Goal: Task Accomplishment & Management: Manage account settings

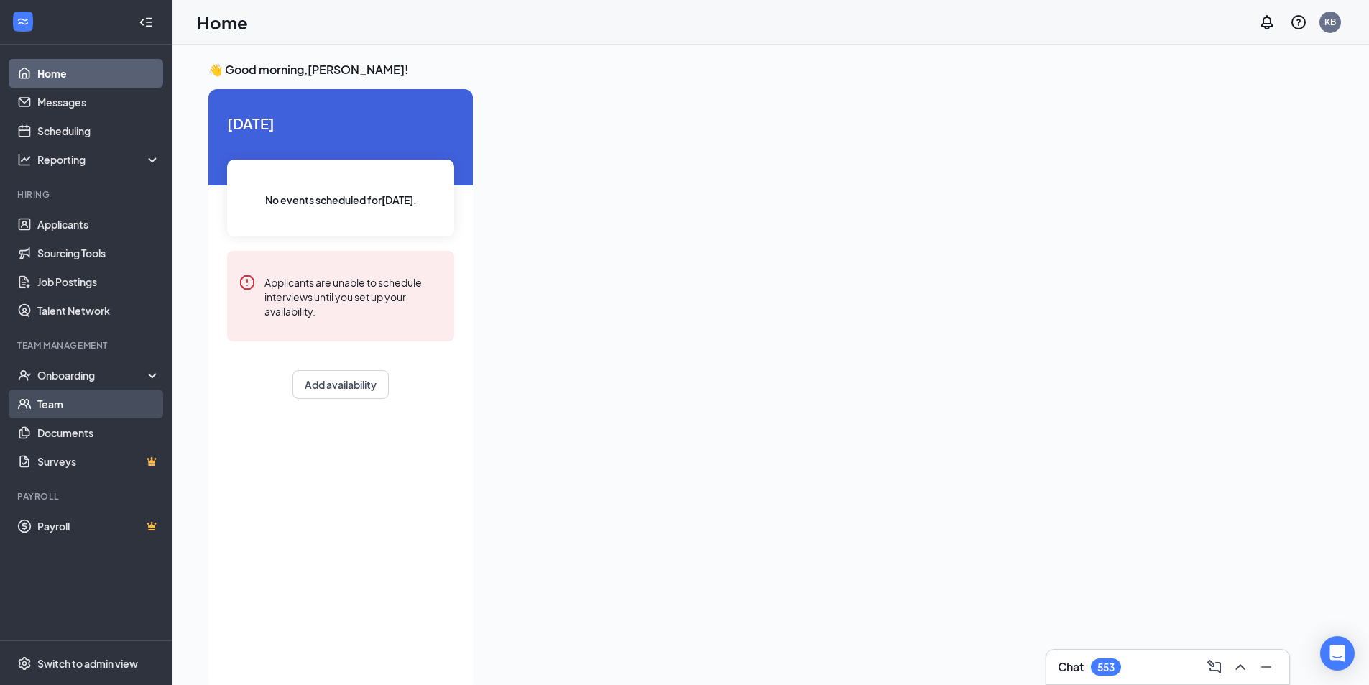
click at [71, 404] on link "Team" at bounding box center [98, 404] width 123 height 29
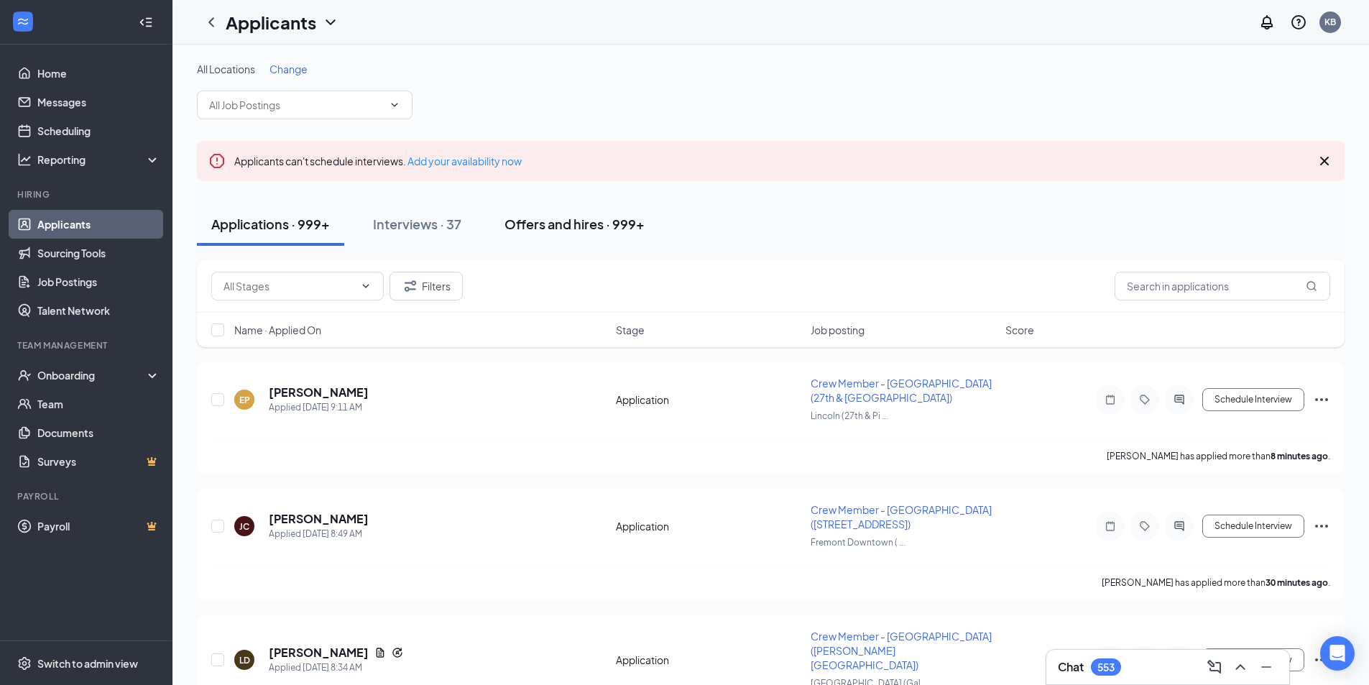
click at [607, 224] on div "Offers and hires · 999+" at bounding box center [575, 224] width 140 height 18
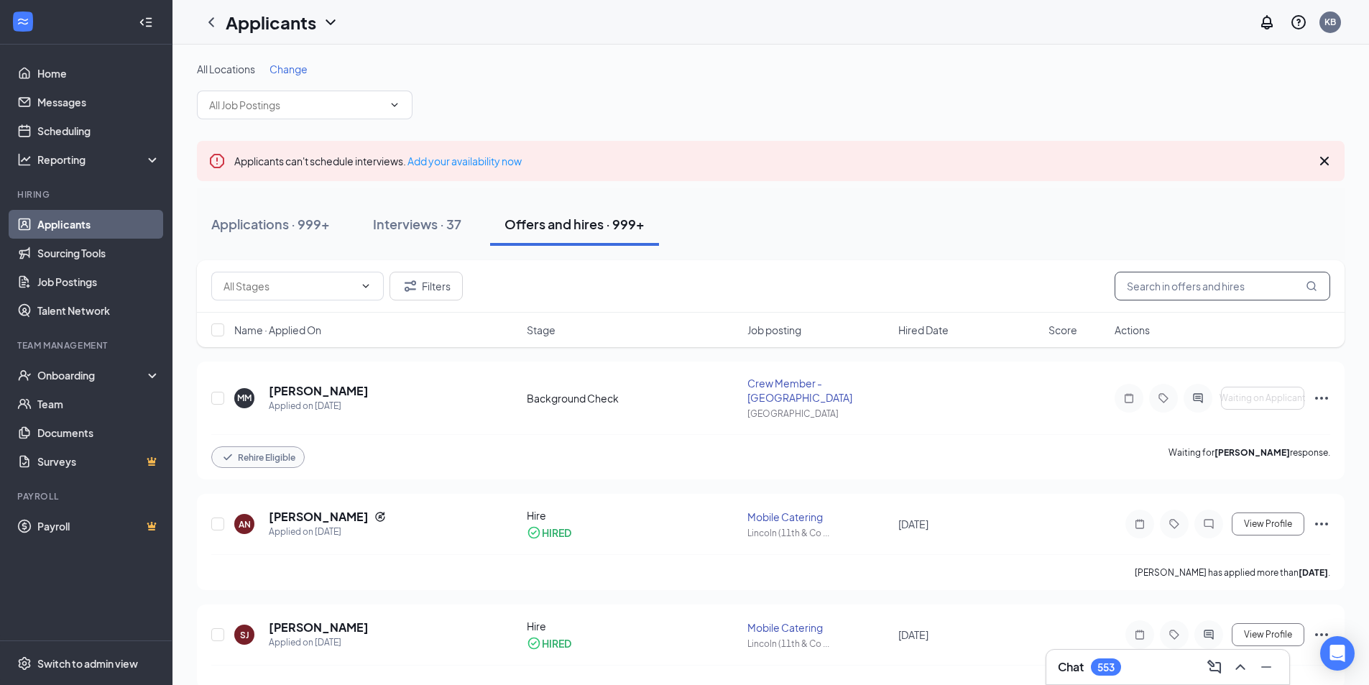
click at [1209, 285] on input "text" at bounding box center [1223, 286] width 216 height 29
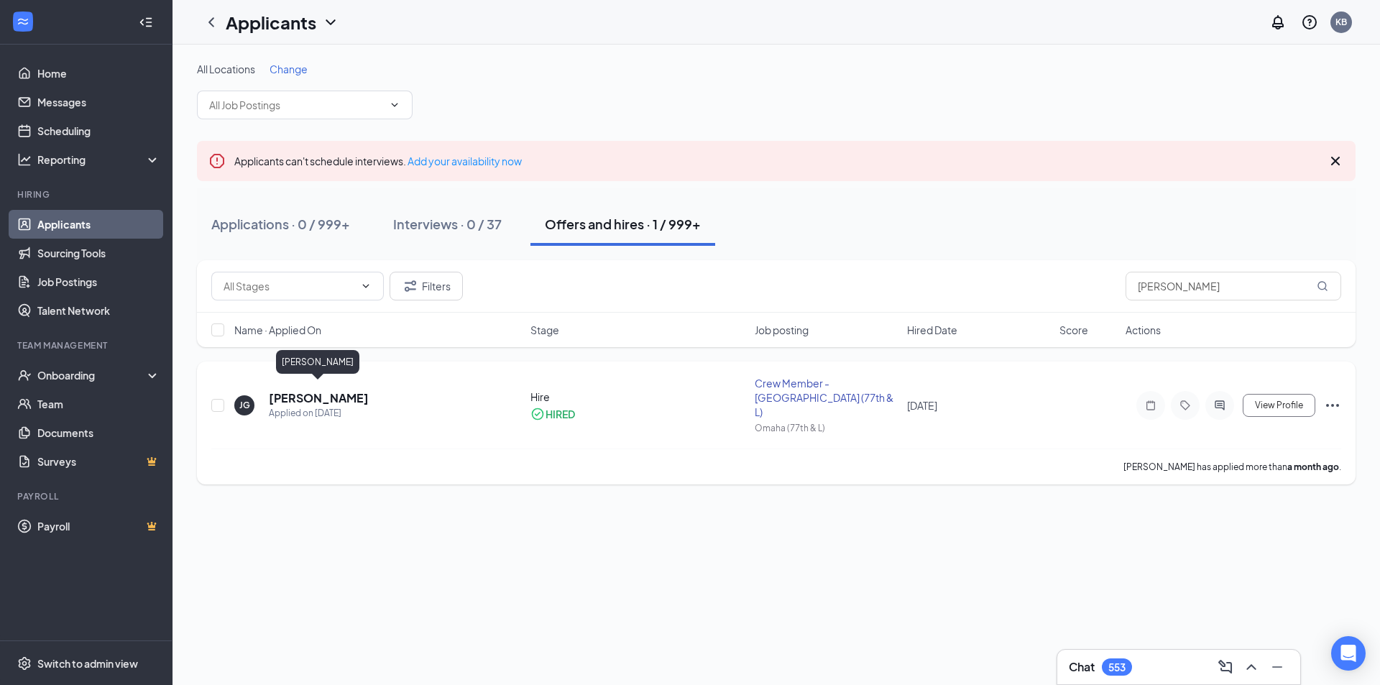
click at [323, 390] on h5 "[PERSON_NAME]" at bounding box center [319, 398] width 100 height 16
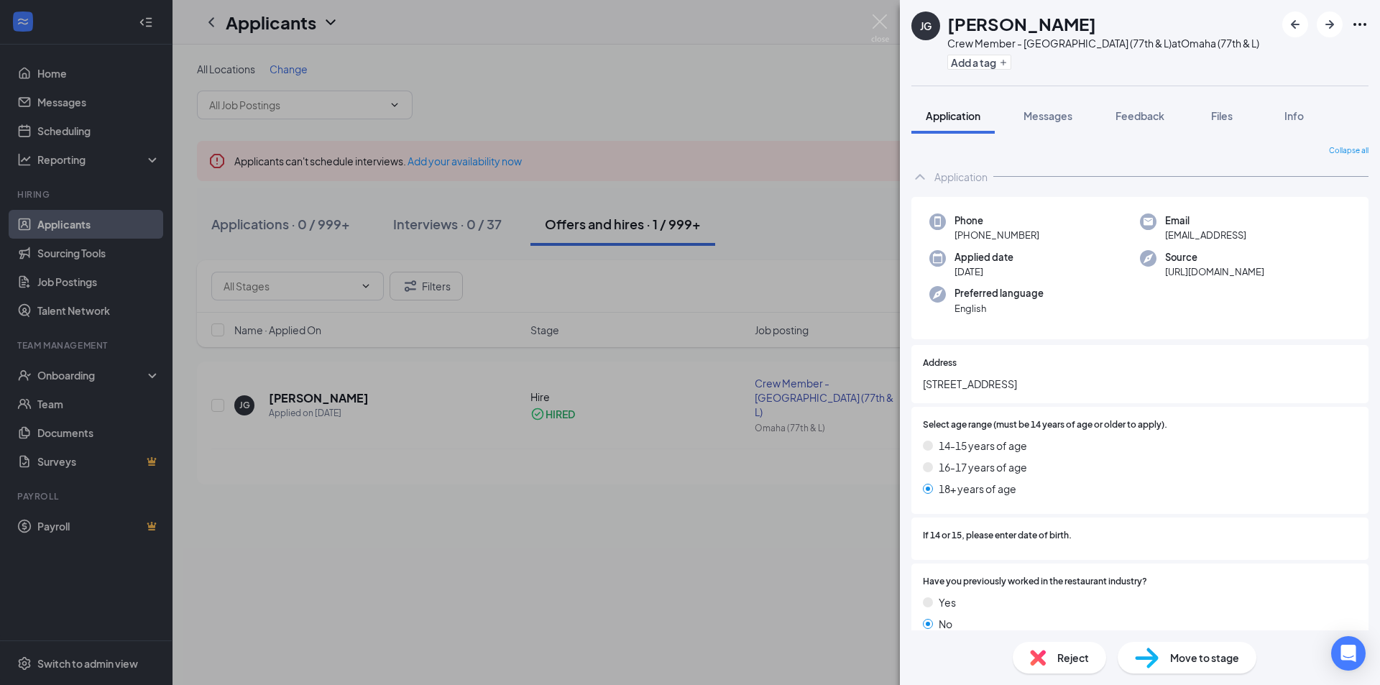
click at [1176, 660] on span "Move to stage" at bounding box center [1204, 658] width 69 height 16
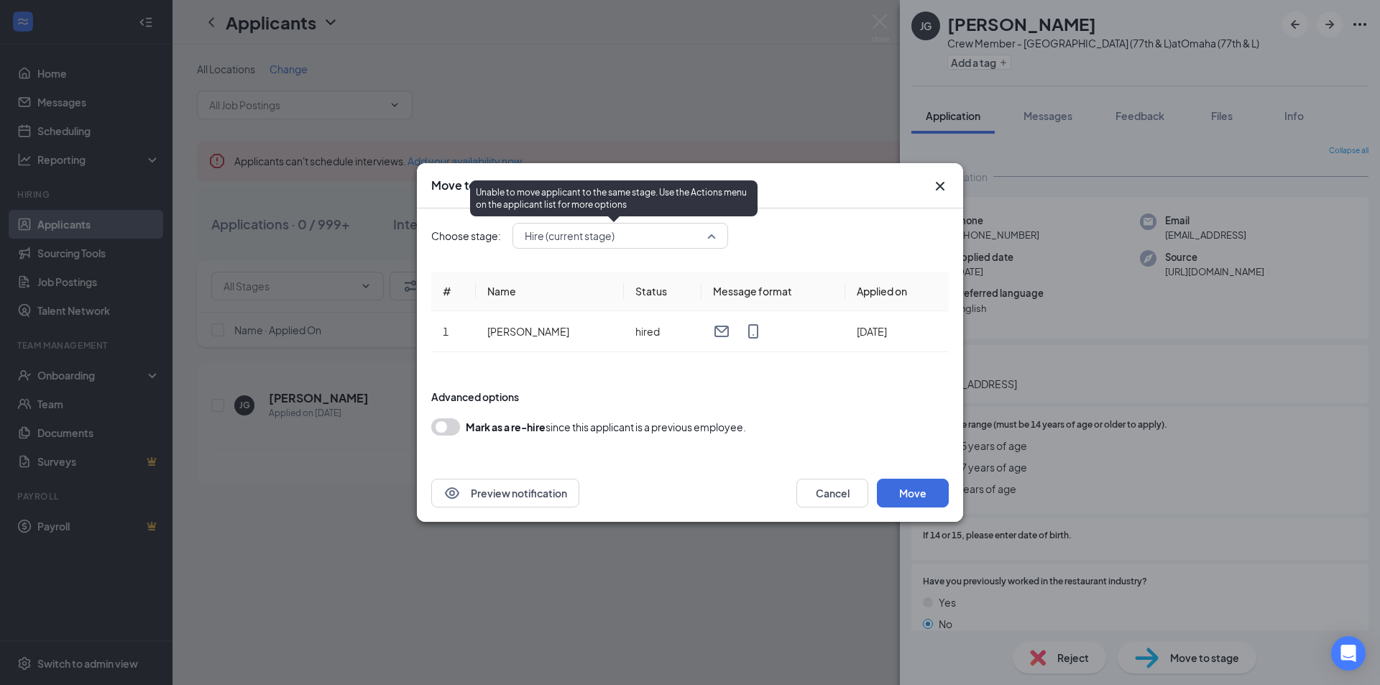
click at [619, 242] on span "Hire (current stage)" at bounding box center [614, 236] width 178 height 22
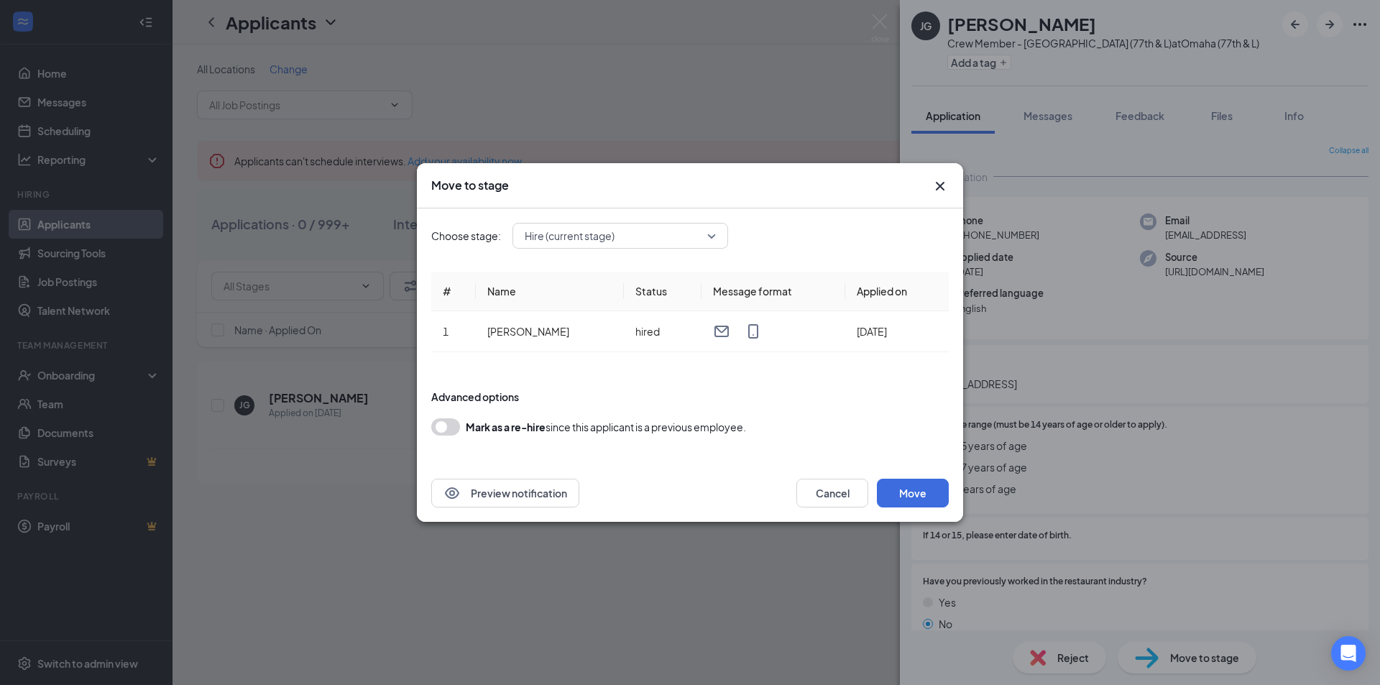
click at [575, 238] on span "Hire (current stage)" at bounding box center [570, 236] width 90 height 22
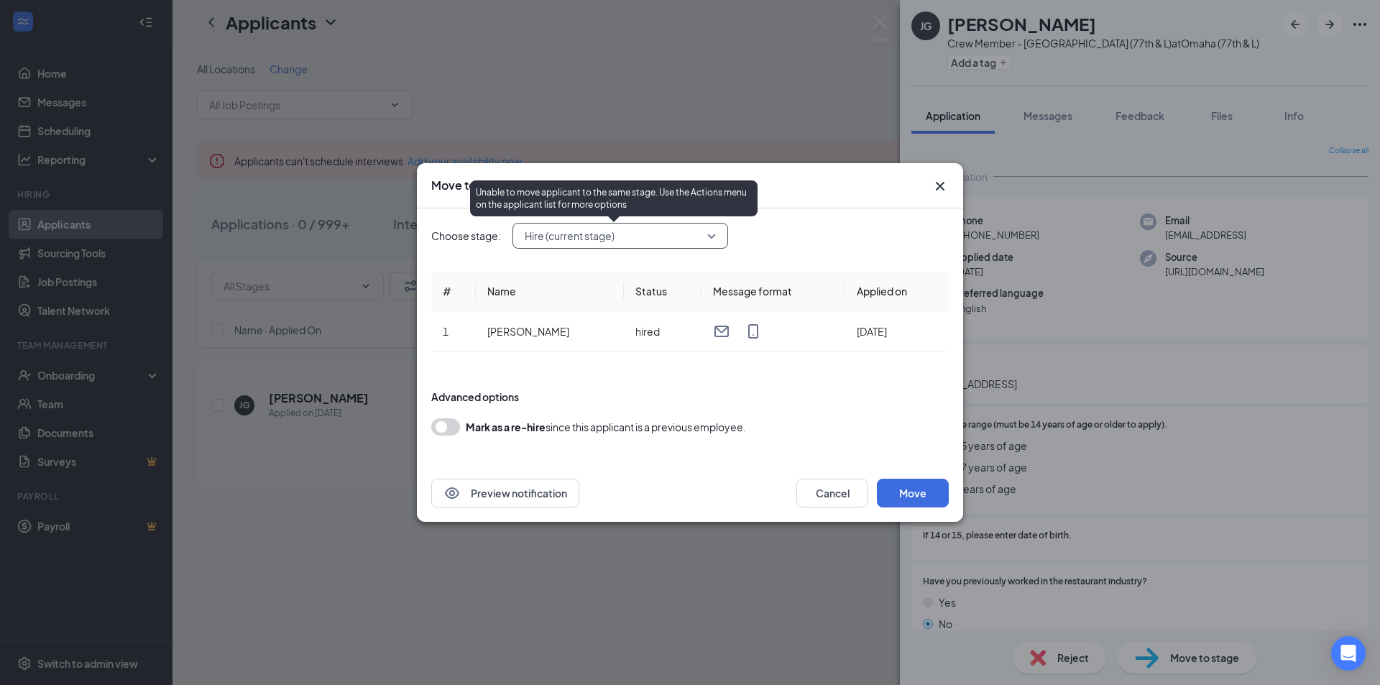
click at [619, 233] on span "Hire (current stage)" at bounding box center [614, 236] width 178 height 22
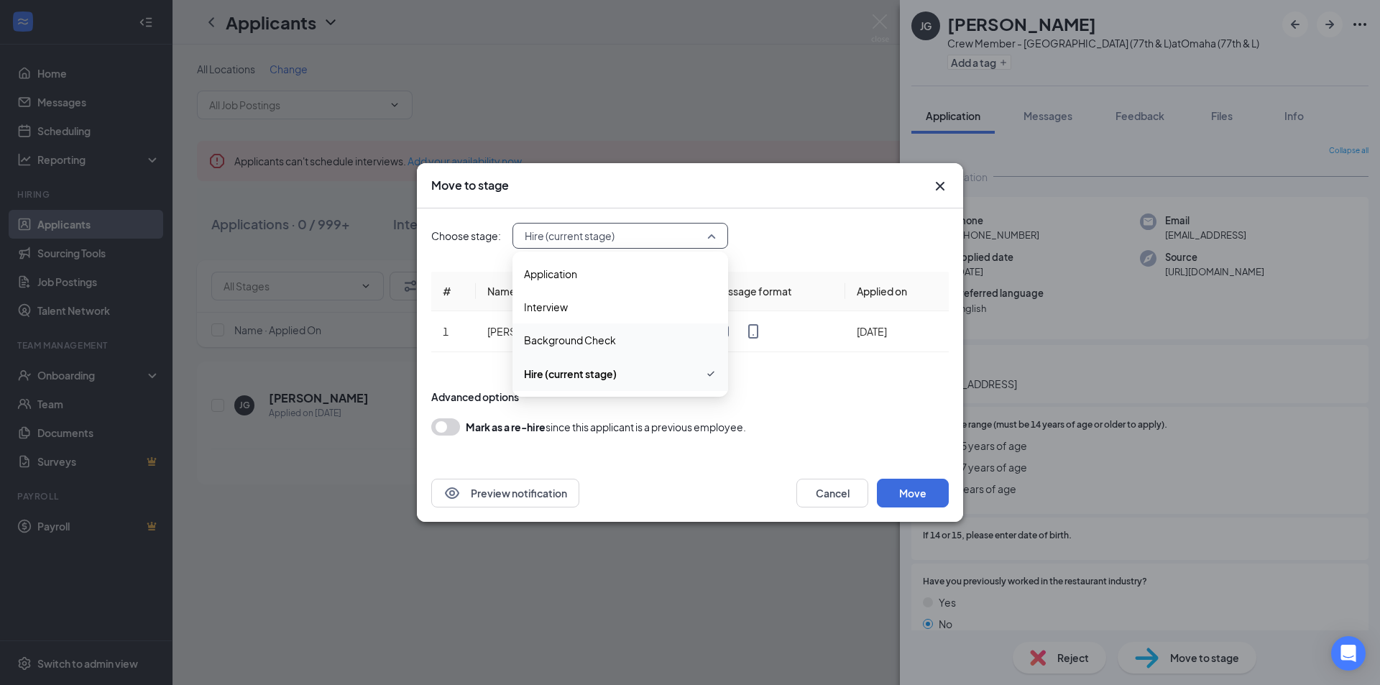
click at [621, 336] on span "Background Check" at bounding box center [620, 340] width 193 height 16
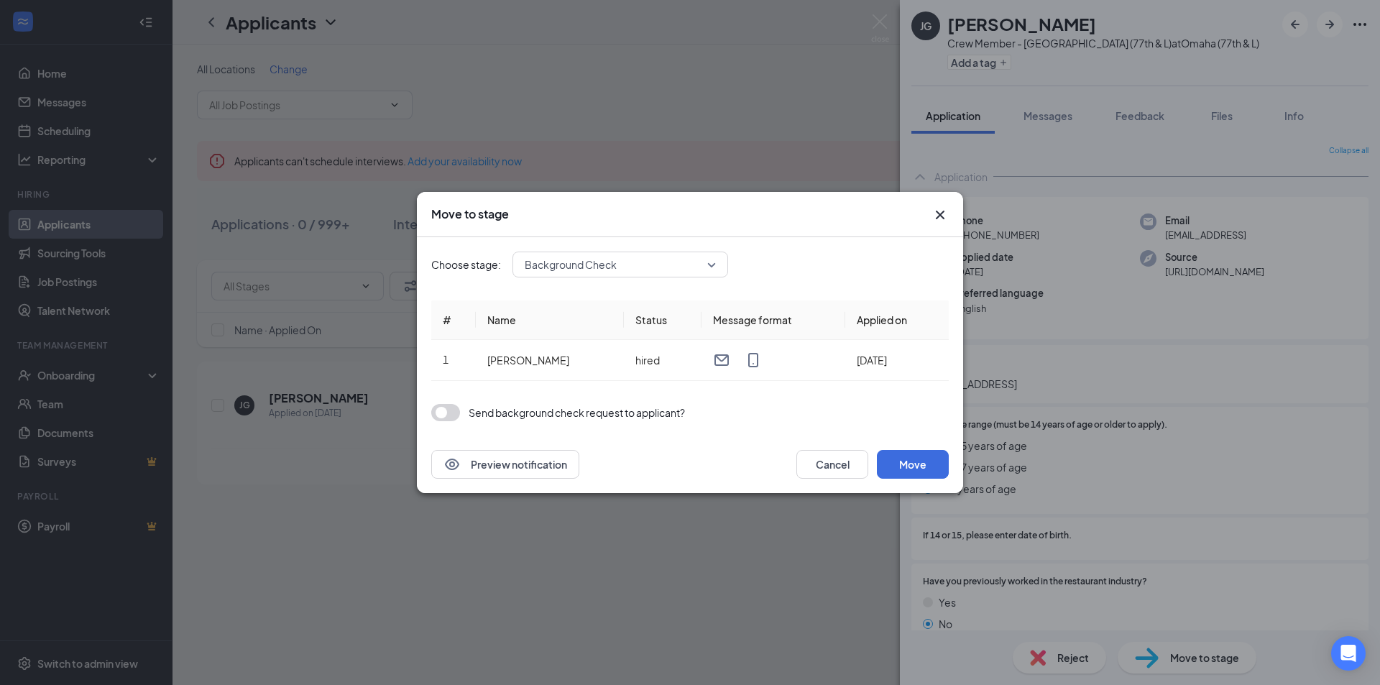
click at [938, 211] on icon "Cross" at bounding box center [940, 214] width 17 height 17
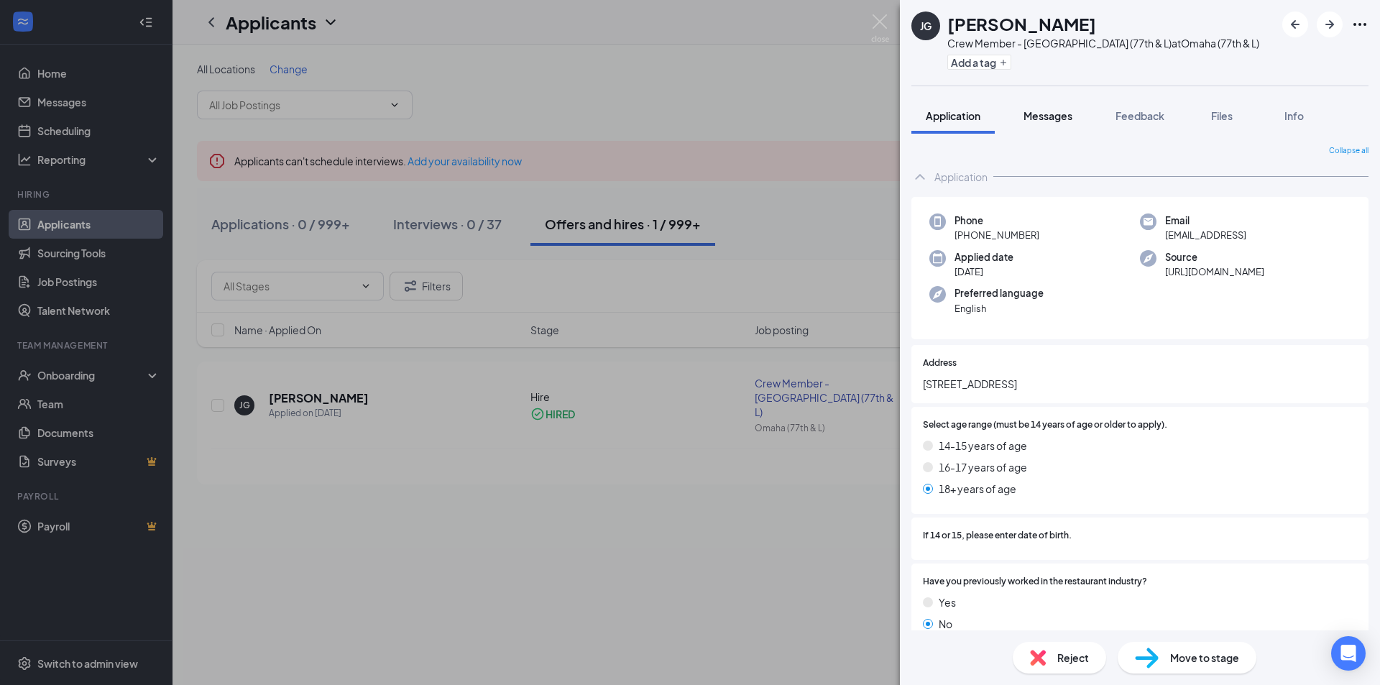
click at [1029, 107] on button "Messages" at bounding box center [1048, 116] width 78 height 36
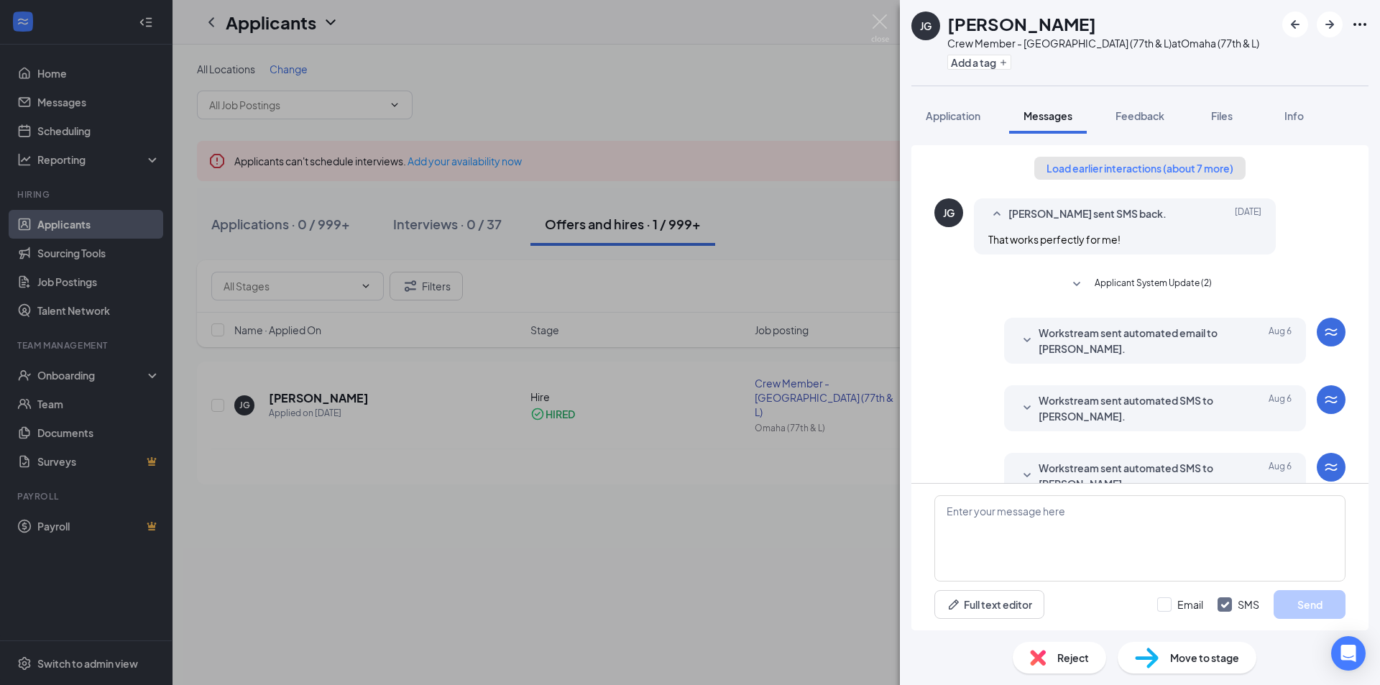
click at [1159, 169] on button "Load earlier interactions (about 7 more)" at bounding box center [1139, 168] width 211 height 23
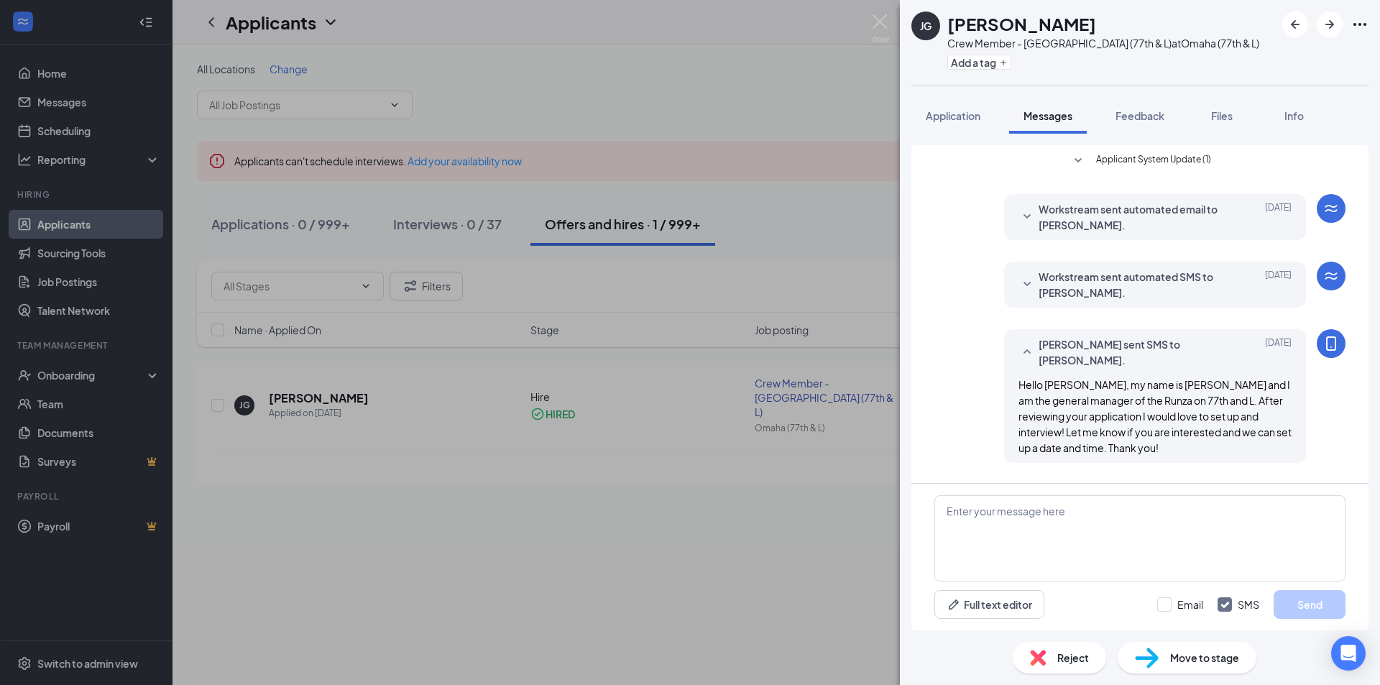
click at [1088, 228] on span "Workstream sent automated email to [PERSON_NAME]." at bounding box center [1133, 217] width 188 height 32
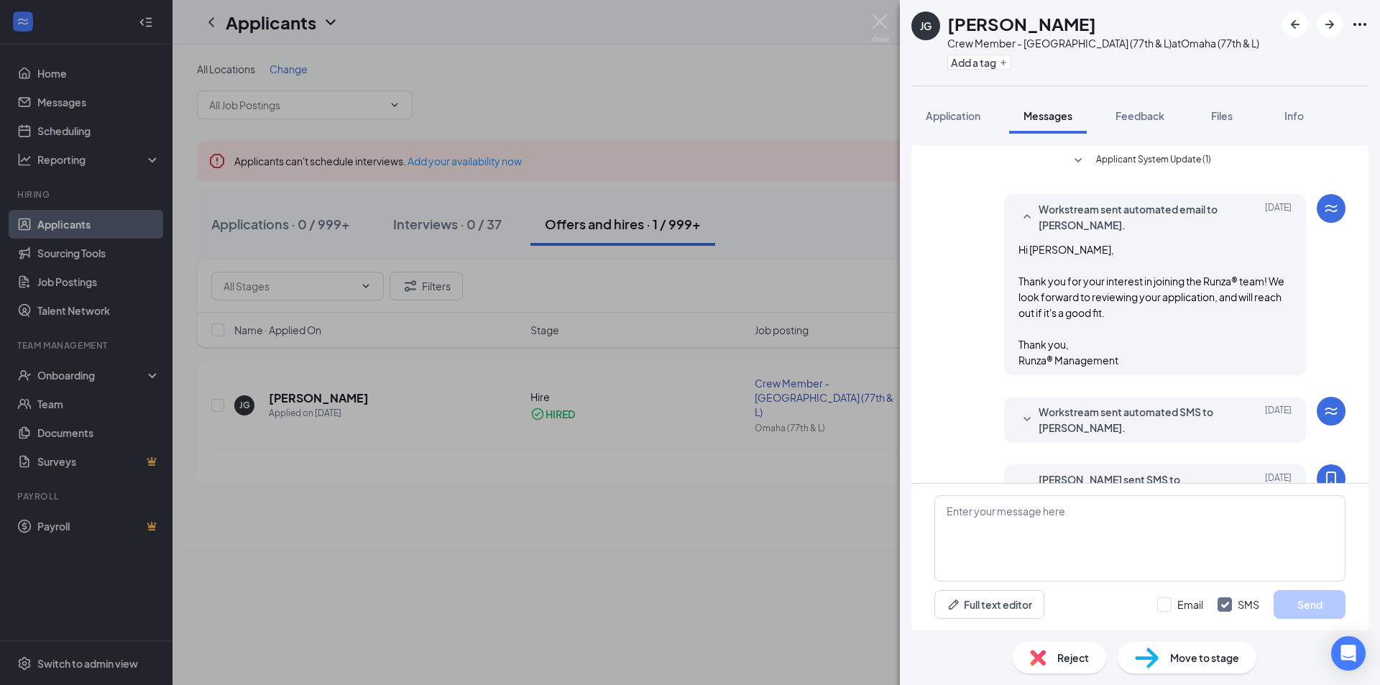
scroll to position [144, 0]
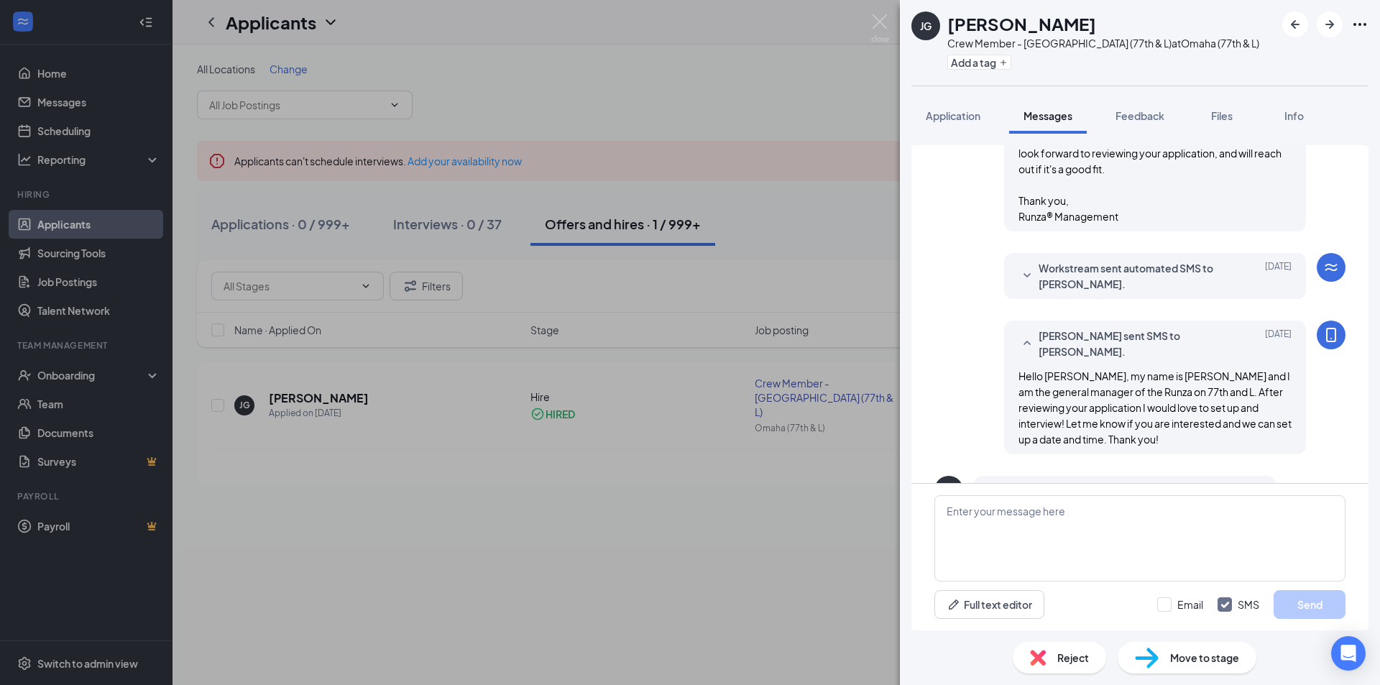
click at [1127, 265] on span "Workstream sent automated SMS to [PERSON_NAME]." at bounding box center [1133, 276] width 188 height 32
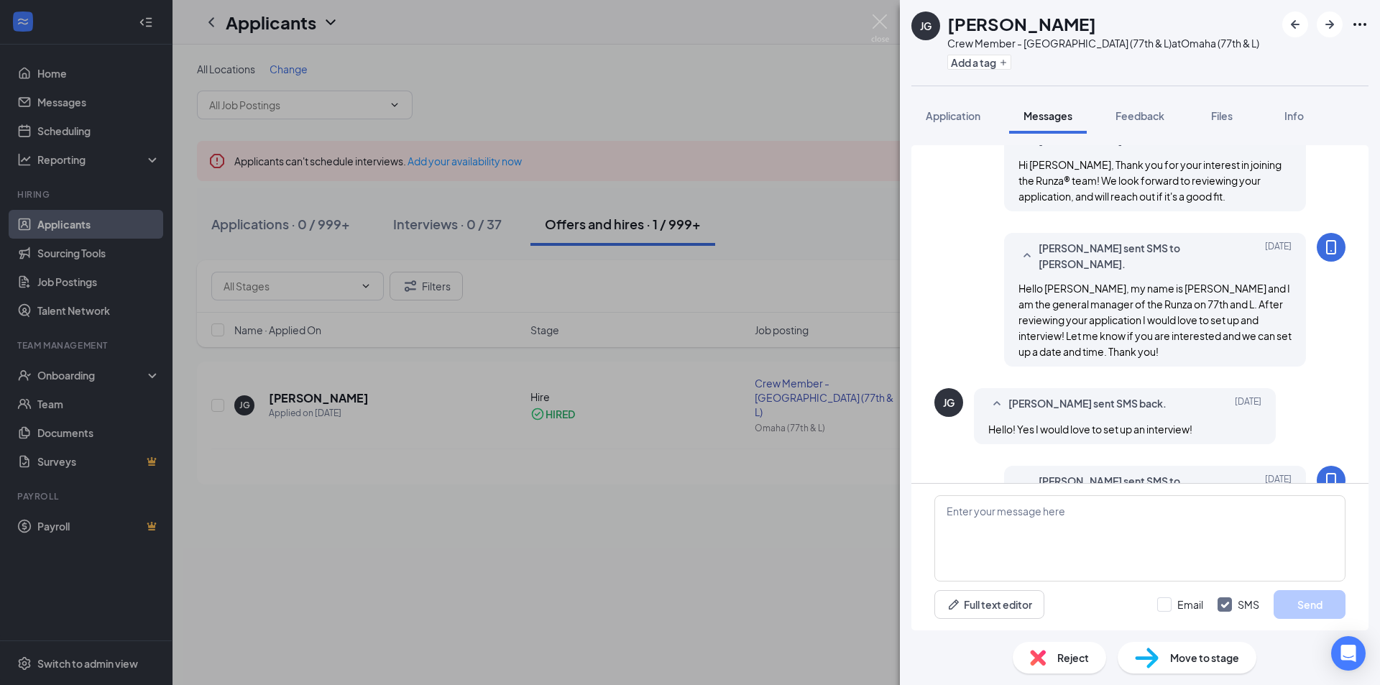
scroll to position [359, 0]
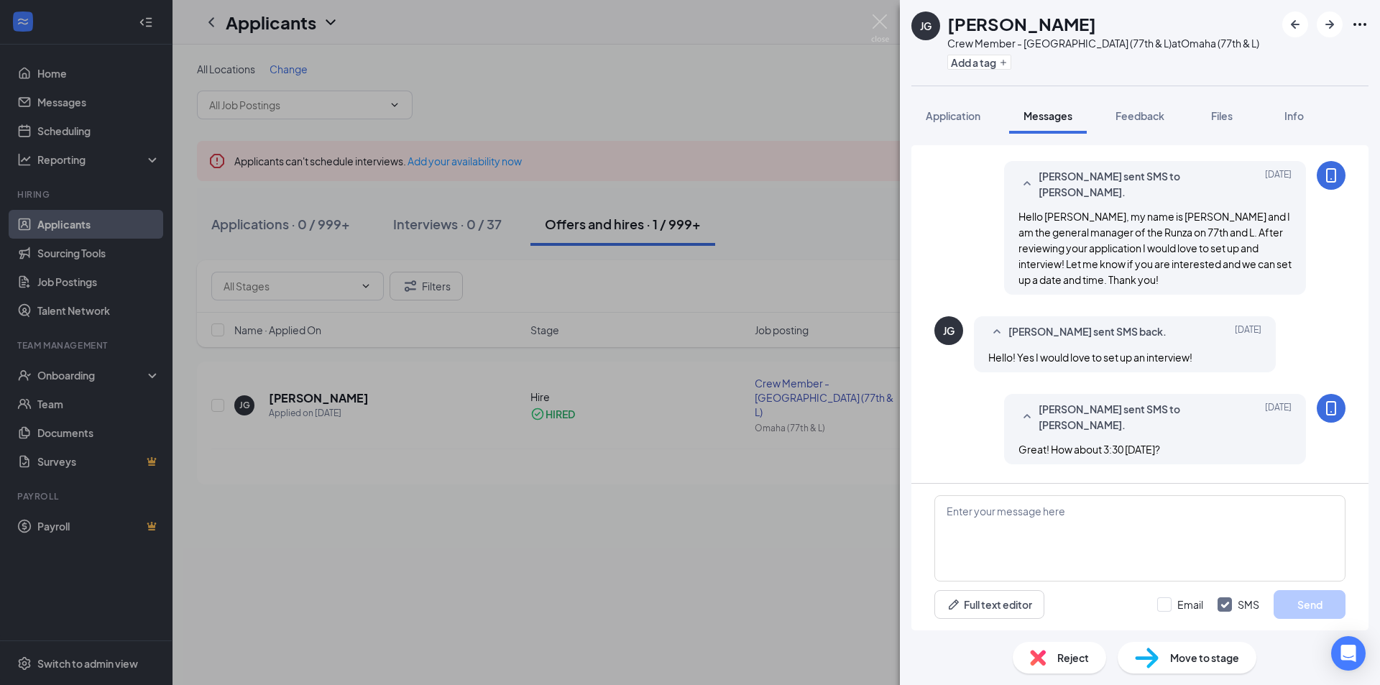
click at [1100, 350] on div "Hello! Yes I would love to set up an interview!" at bounding box center [1124, 357] width 273 height 16
click at [1117, 332] on span "[PERSON_NAME] sent SMS back." at bounding box center [1088, 331] width 158 height 17
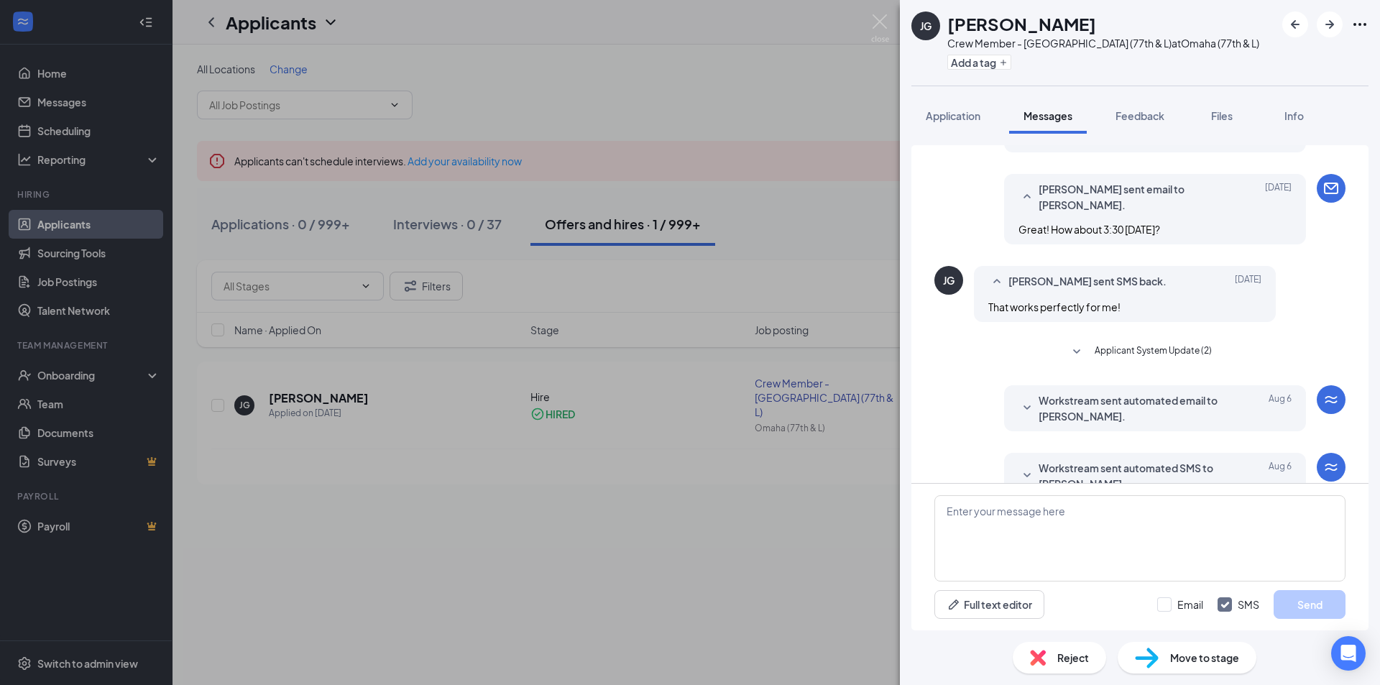
scroll to position [719, 0]
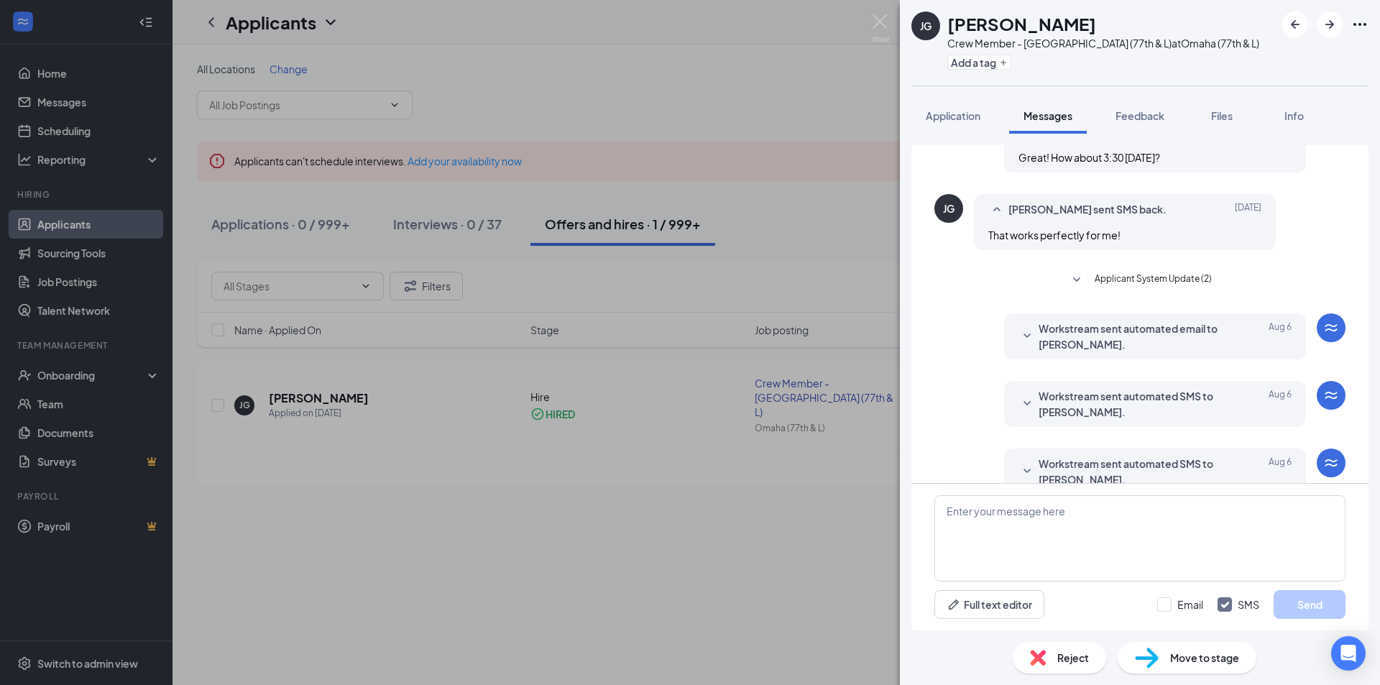
click at [1174, 280] on span "Applicant System Update (2)" at bounding box center [1153, 280] width 117 height 17
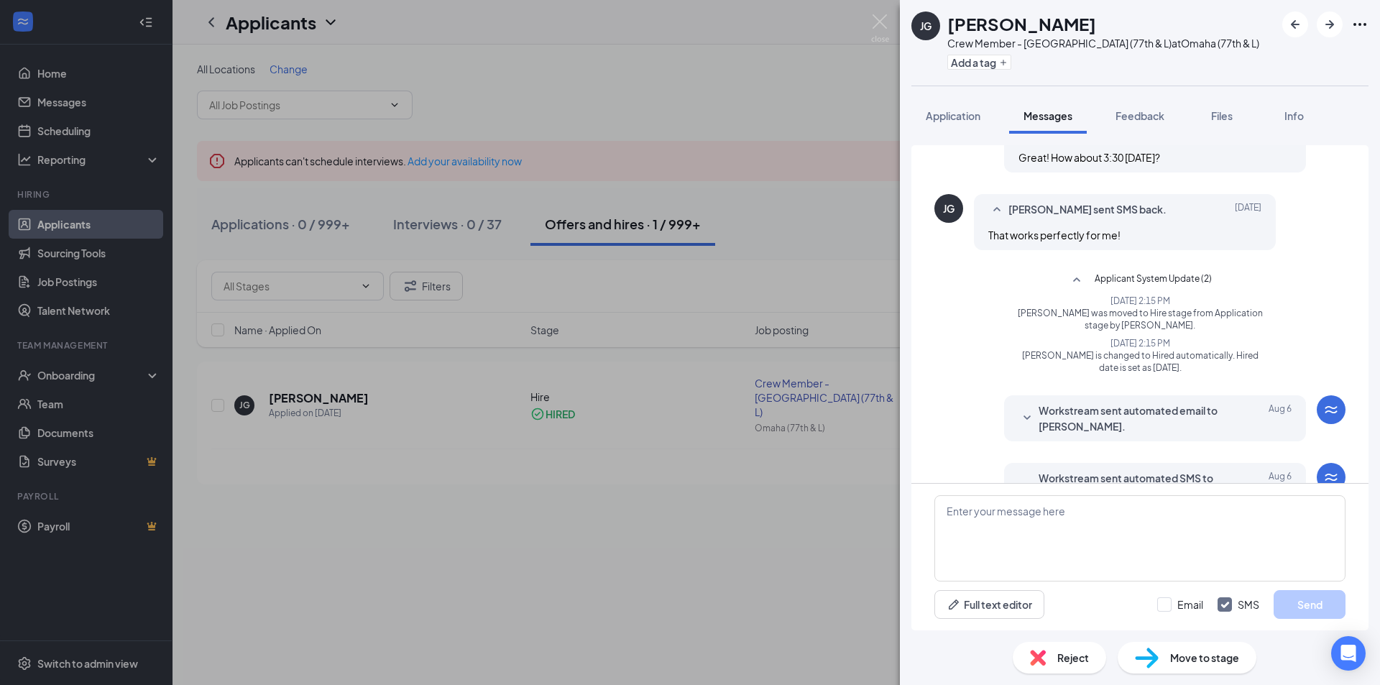
scroll to position [791, 0]
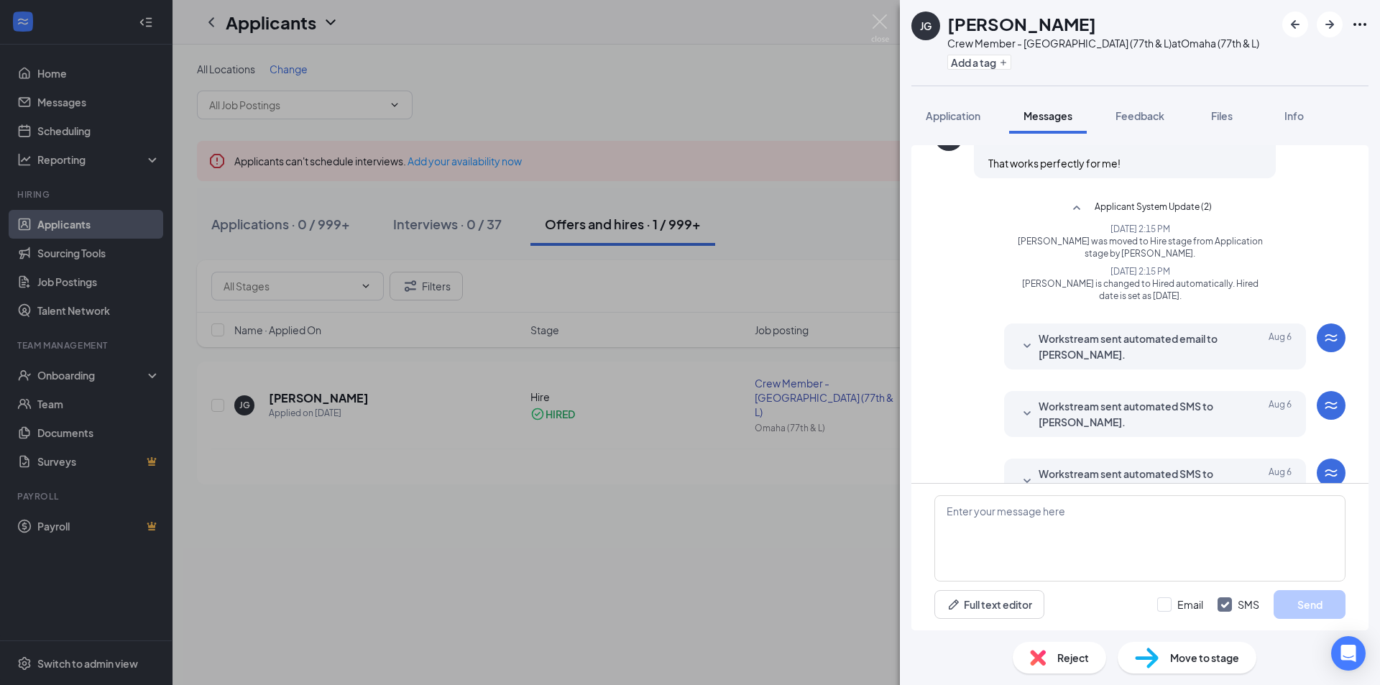
click at [1164, 339] on span "Workstream sent automated email to [PERSON_NAME]." at bounding box center [1133, 347] width 188 height 32
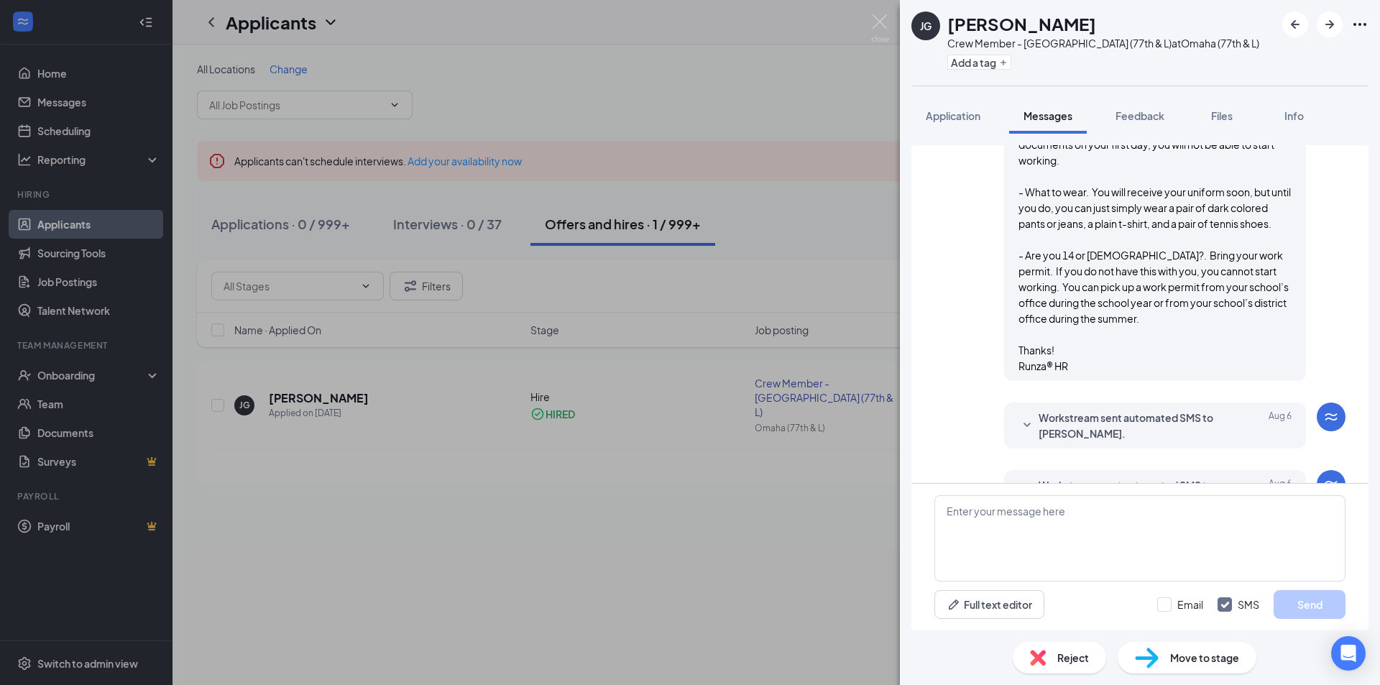
scroll to position [1366, 0]
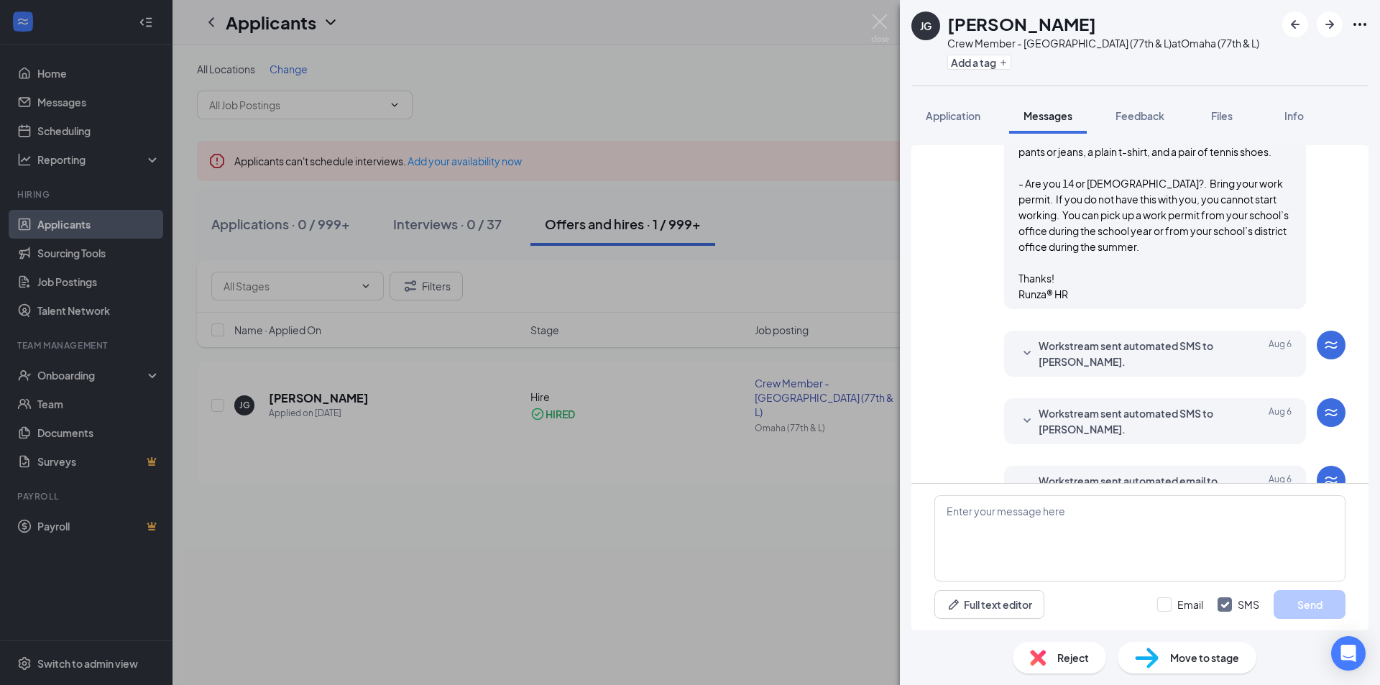
click at [1154, 355] on span "Workstream sent automated SMS to [PERSON_NAME]." at bounding box center [1133, 354] width 188 height 32
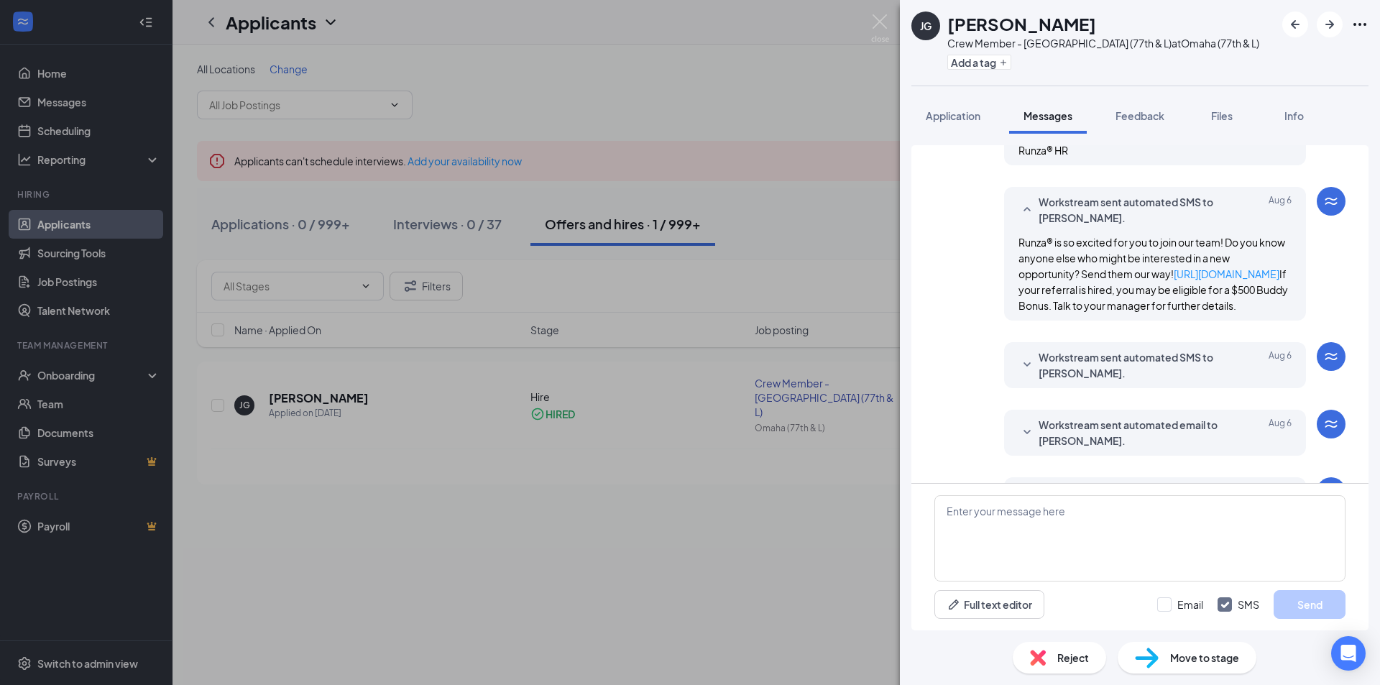
scroll to position [1653, 0]
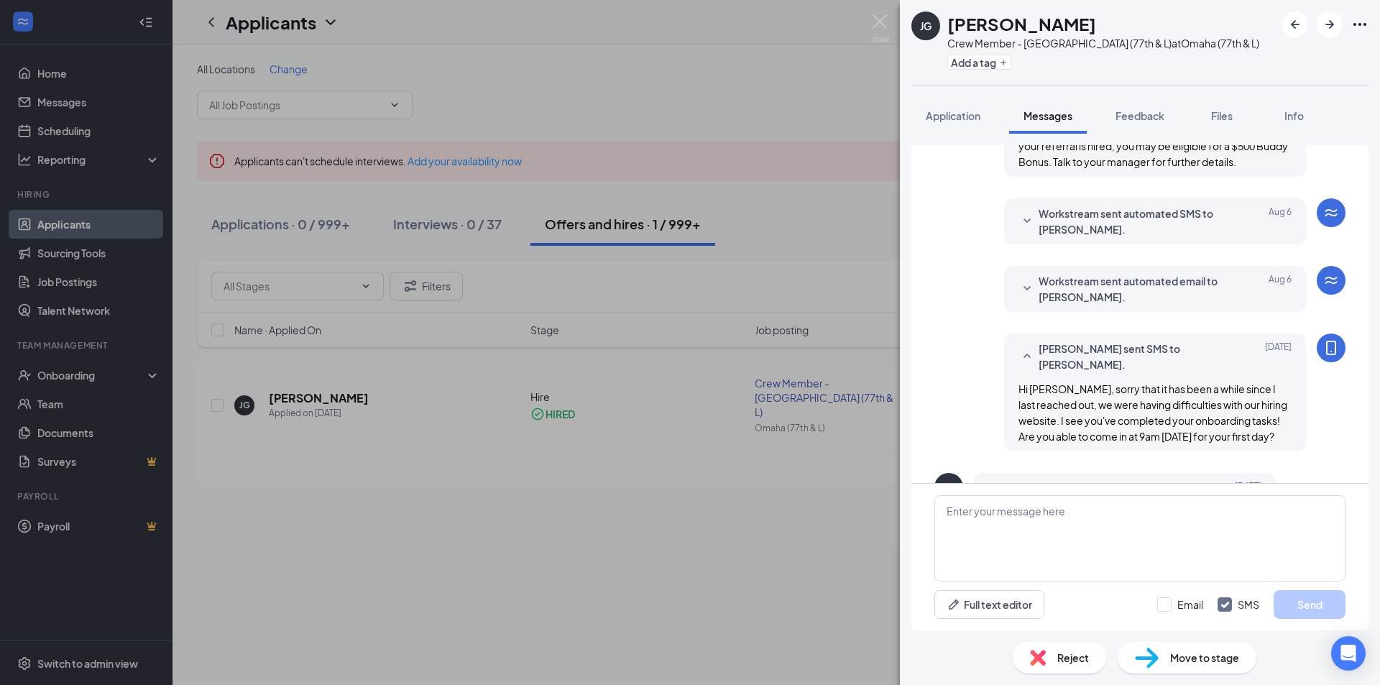
click at [1169, 237] on span "Workstream sent automated SMS to [PERSON_NAME]." at bounding box center [1133, 222] width 188 height 32
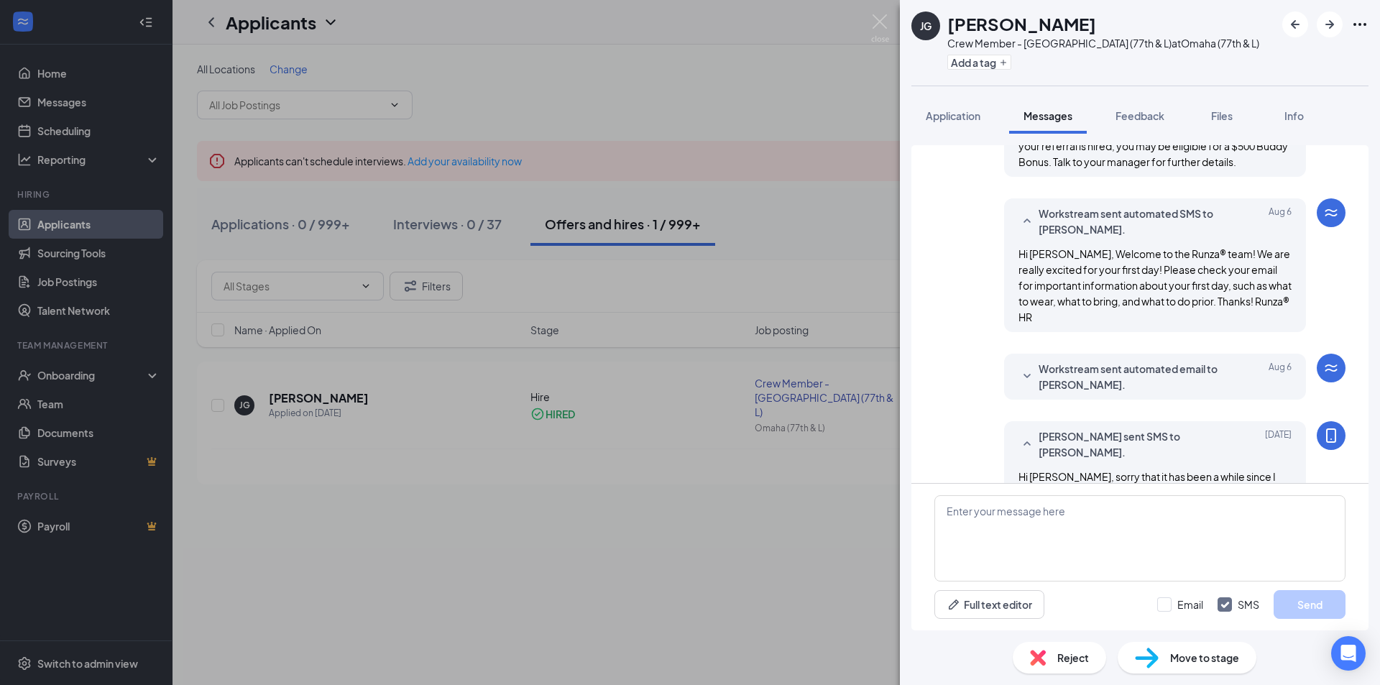
click at [1170, 392] on span "Workstream sent automated email to [PERSON_NAME]." at bounding box center [1133, 377] width 188 height 32
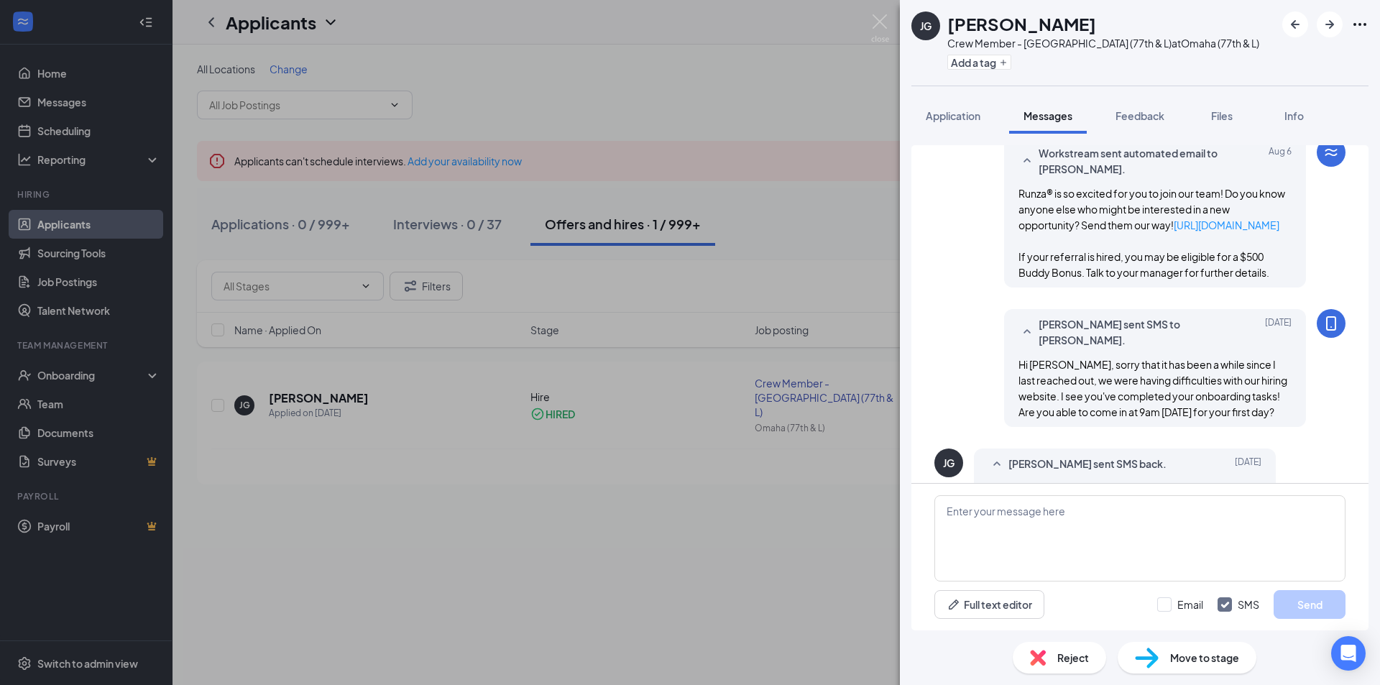
scroll to position [2013, 0]
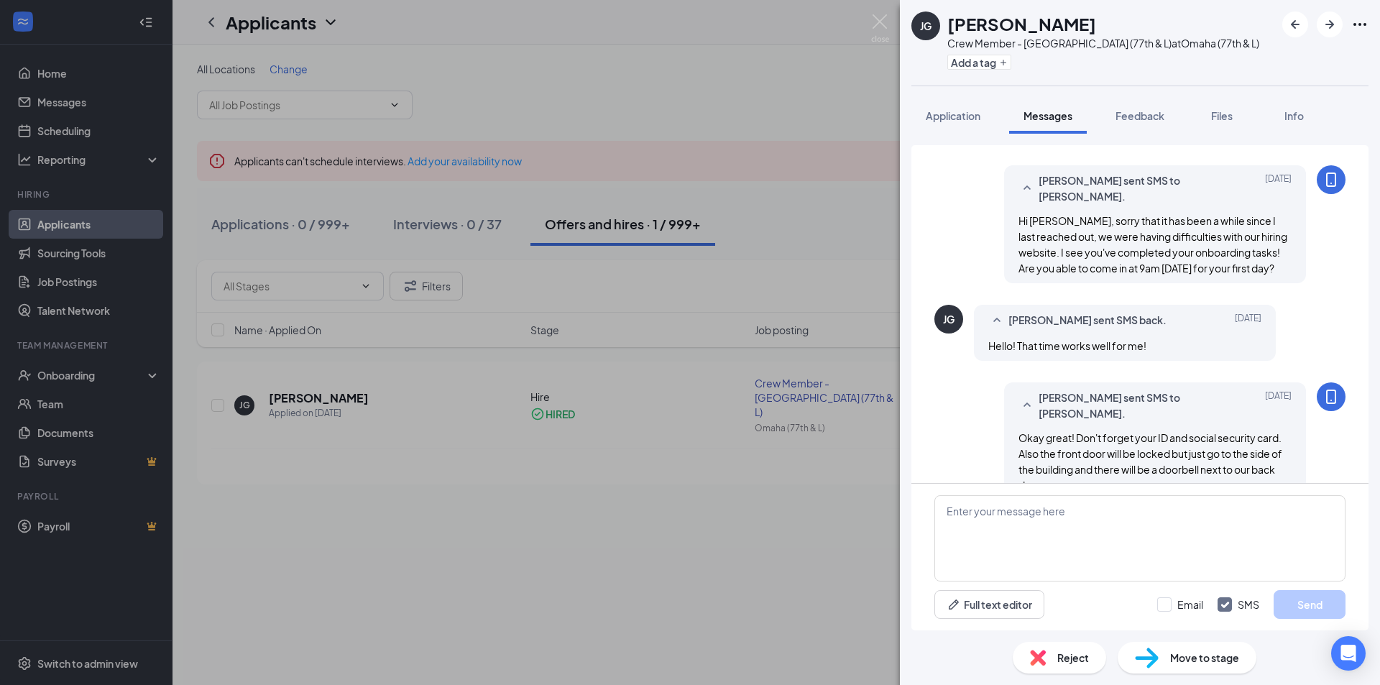
click at [1138, 329] on span "[PERSON_NAME] sent SMS back." at bounding box center [1088, 320] width 158 height 17
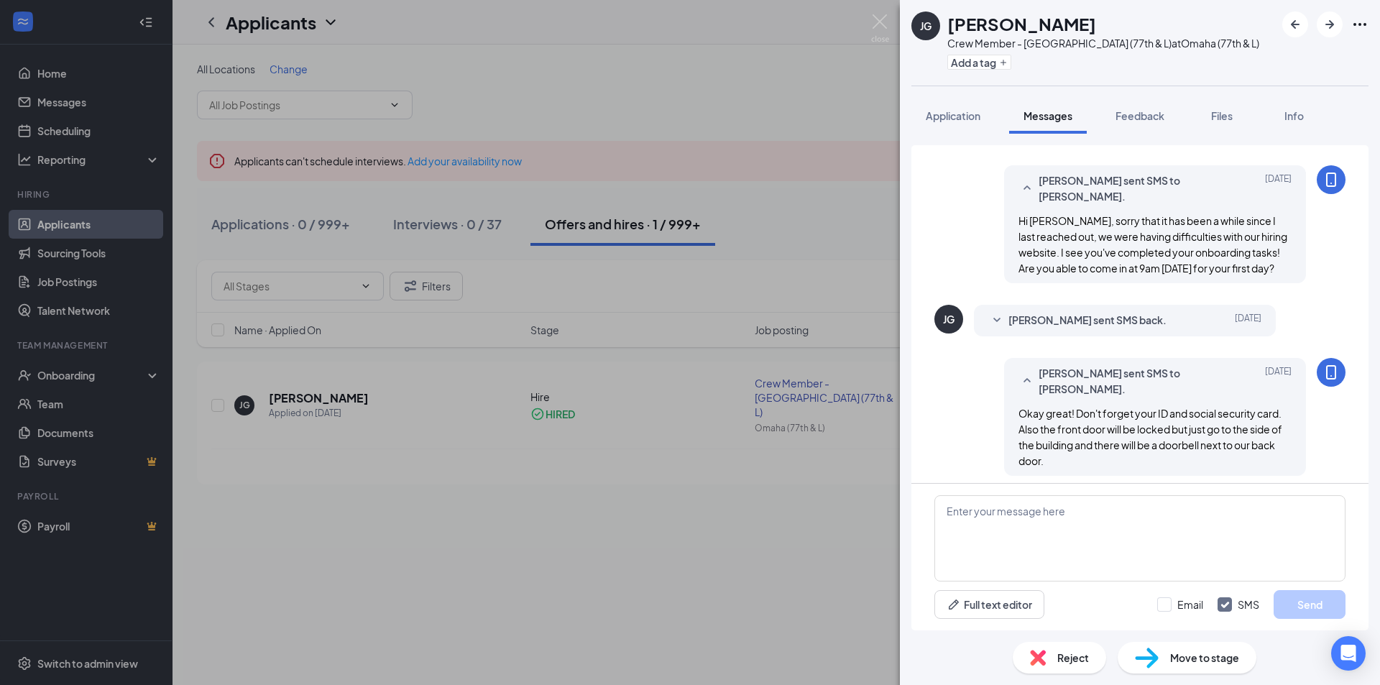
click at [1157, 329] on span "[PERSON_NAME] sent SMS back." at bounding box center [1088, 320] width 158 height 17
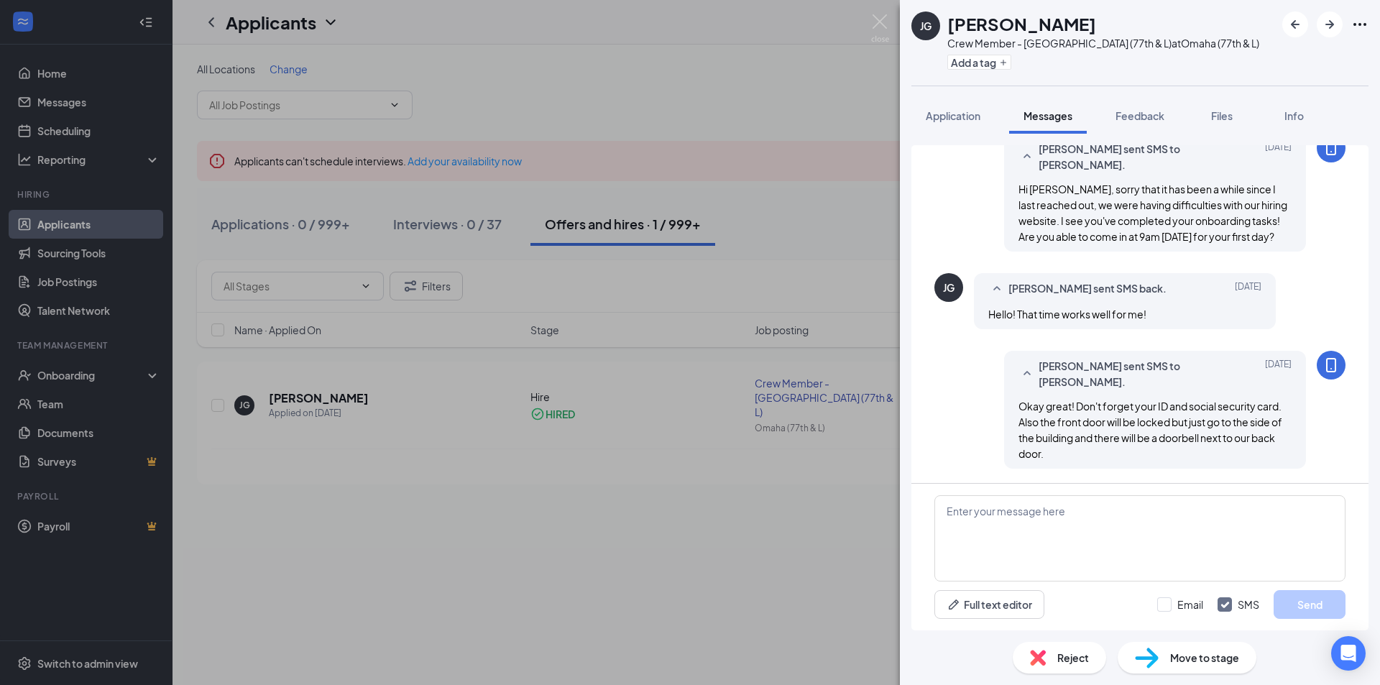
scroll to position [2092, 0]
click at [790, 87] on div "[PERSON_NAME] Crew Member - [GEOGRAPHIC_DATA] (77th & L) at [GEOGRAPHIC_DATA] (…" at bounding box center [690, 342] width 1380 height 685
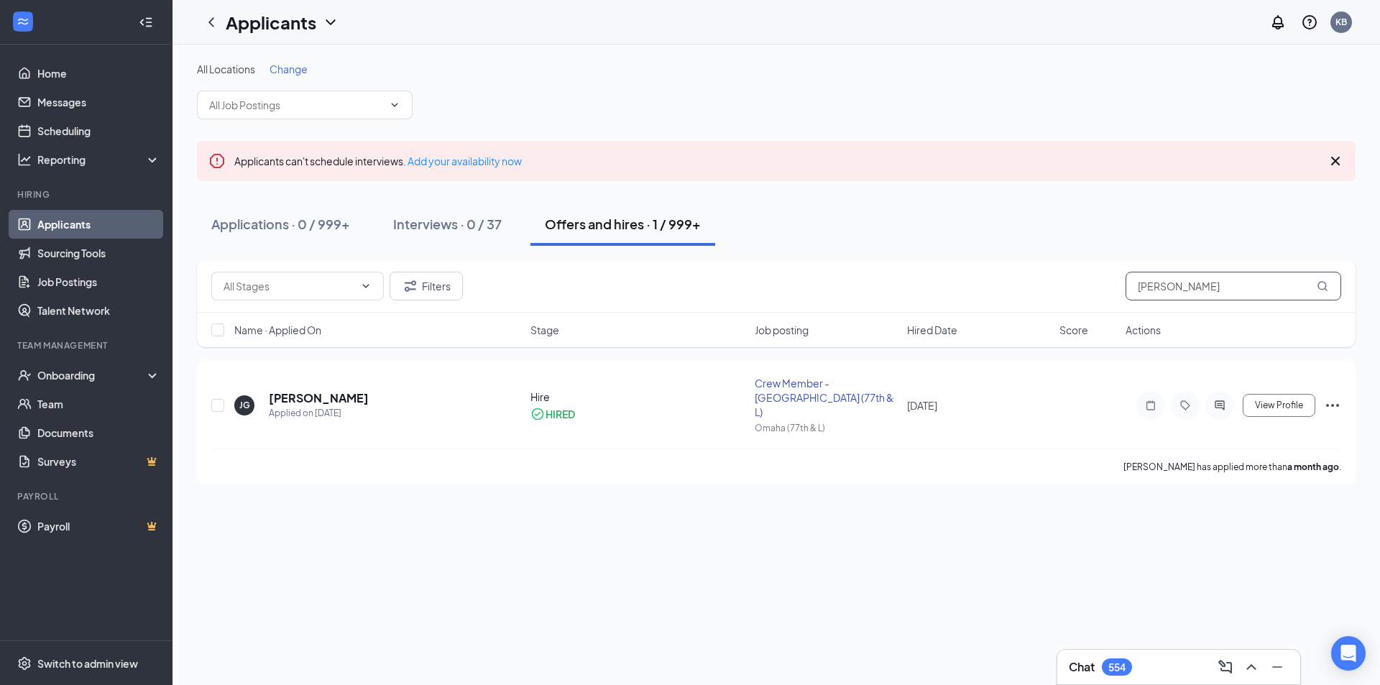
click at [1216, 293] on input "[PERSON_NAME]" at bounding box center [1234, 286] width 216 height 29
click at [1215, 293] on input "[PERSON_NAME]" at bounding box center [1234, 286] width 216 height 29
click at [1212, 292] on input "[PERSON_NAME]" at bounding box center [1234, 286] width 216 height 29
click at [300, 390] on h5 "Sierra Bloos" at bounding box center [301, 398] width 65 height 16
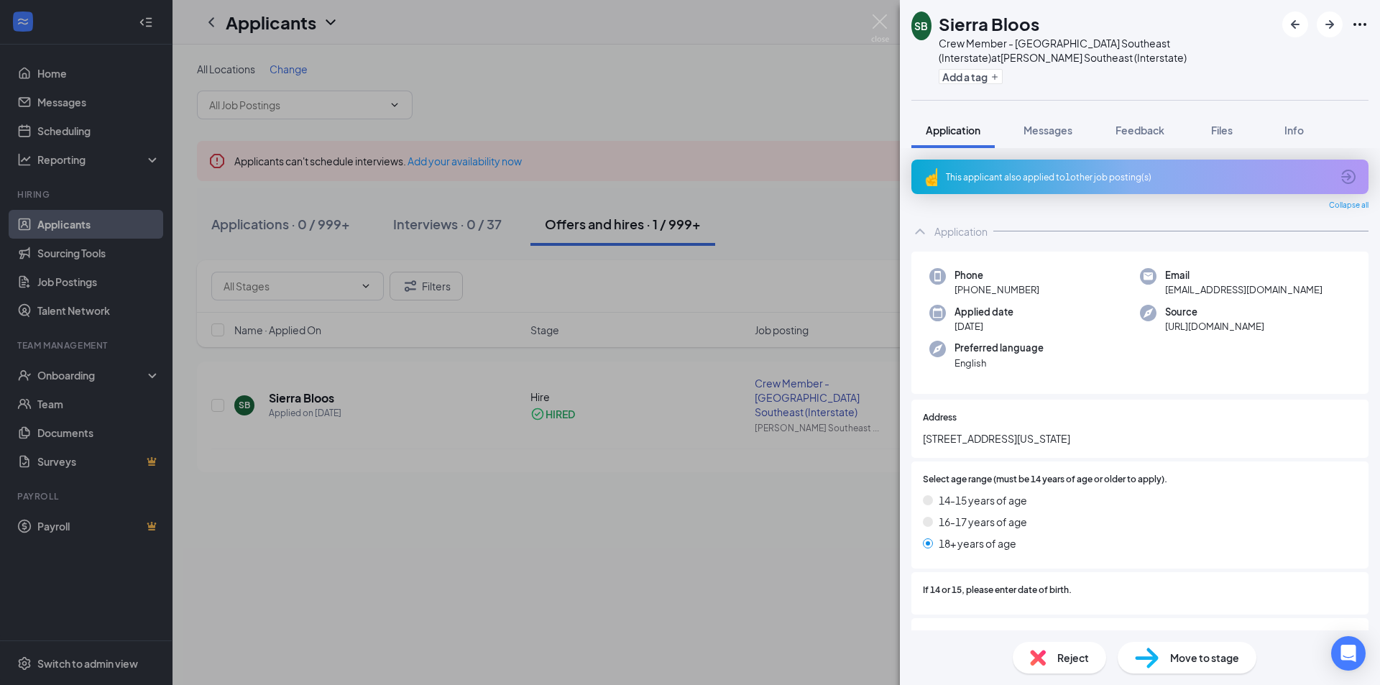
click at [561, 94] on div "[PERSON_NAME] Bloos Crew Member - [GEOGRAPHIC_DATA] Southeast (Interstate) at […" at bounding box center [690, 342] width 1380 height 685
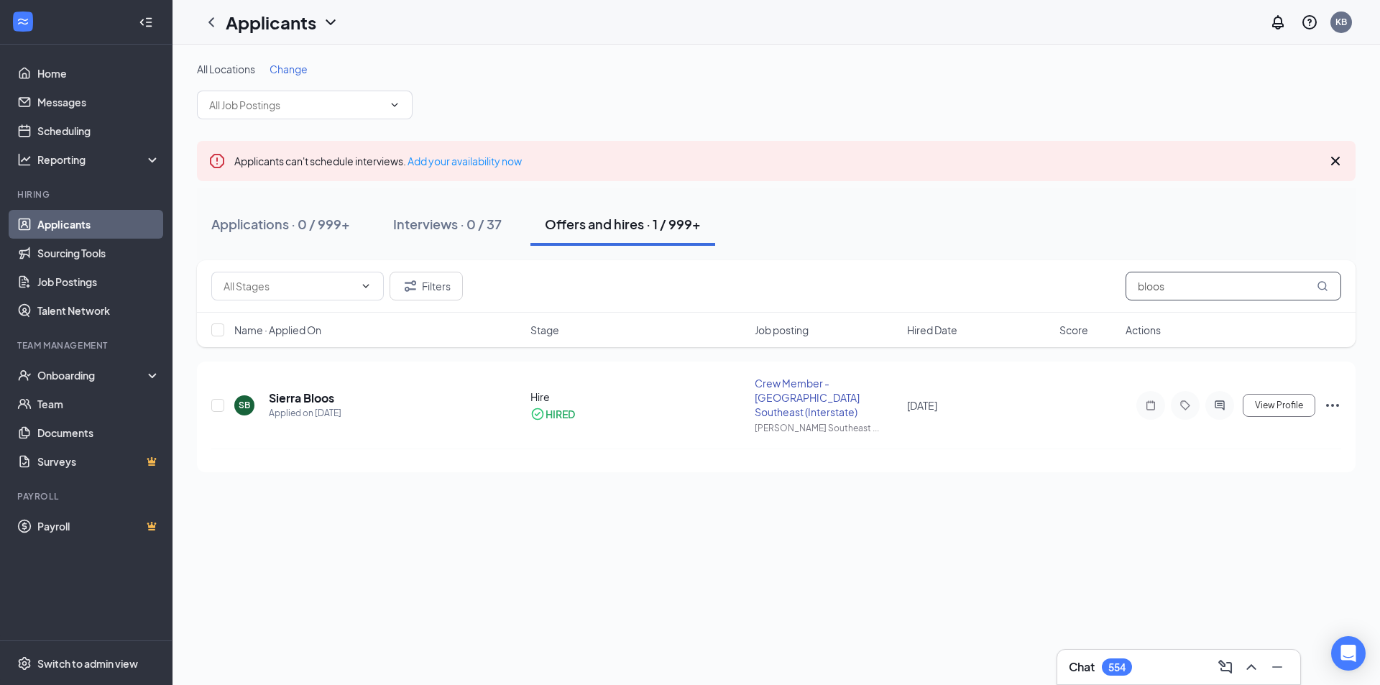
drag, startPoint x: 1213, startPoint y: 286, endPoint x: 986, endPoint y: 286, distance: 227.1
click at [986, 286] on div "Filters bloos" at bounding box center [776, 286] width 1130 height 29
type input "bara"
click at [295, 392] on h5 "[PERSON_NAME]" at bounding box center [319, 398] width 100 height 16
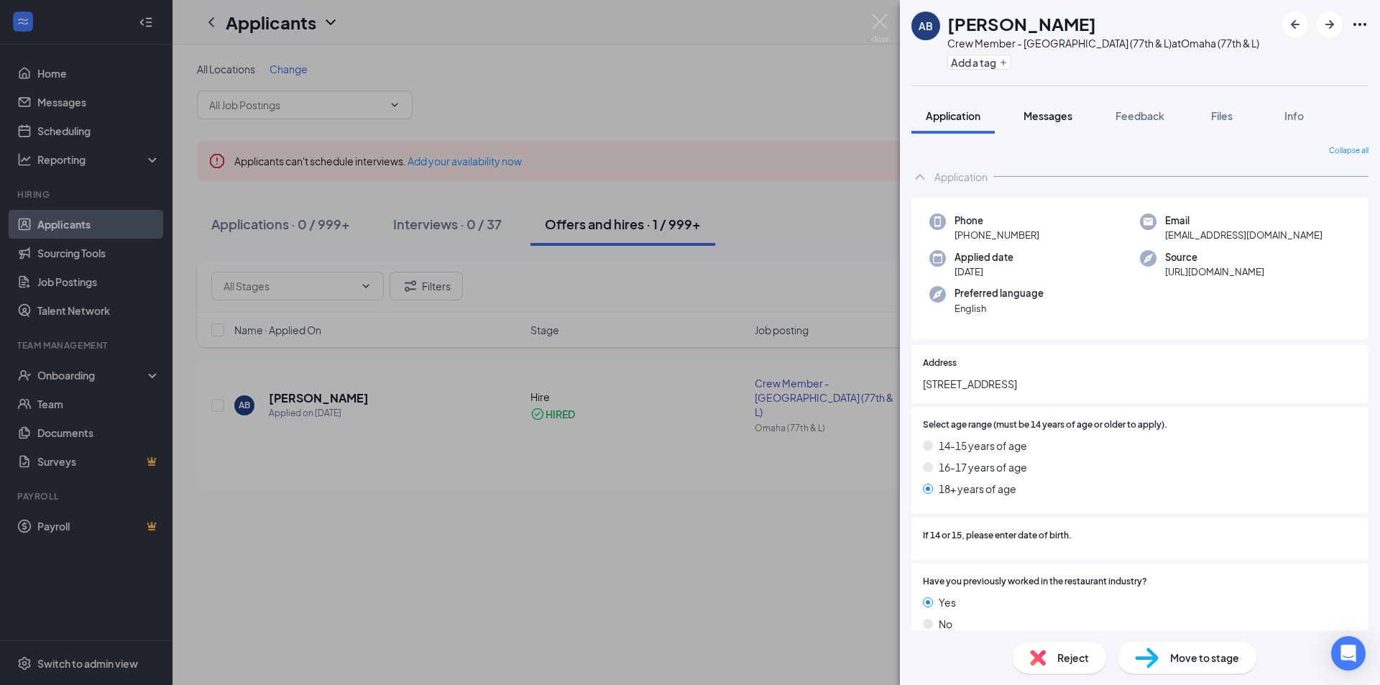
click at [1062, 124] on button "Messages" at bounding box center [1048, 116] width 78 height 36
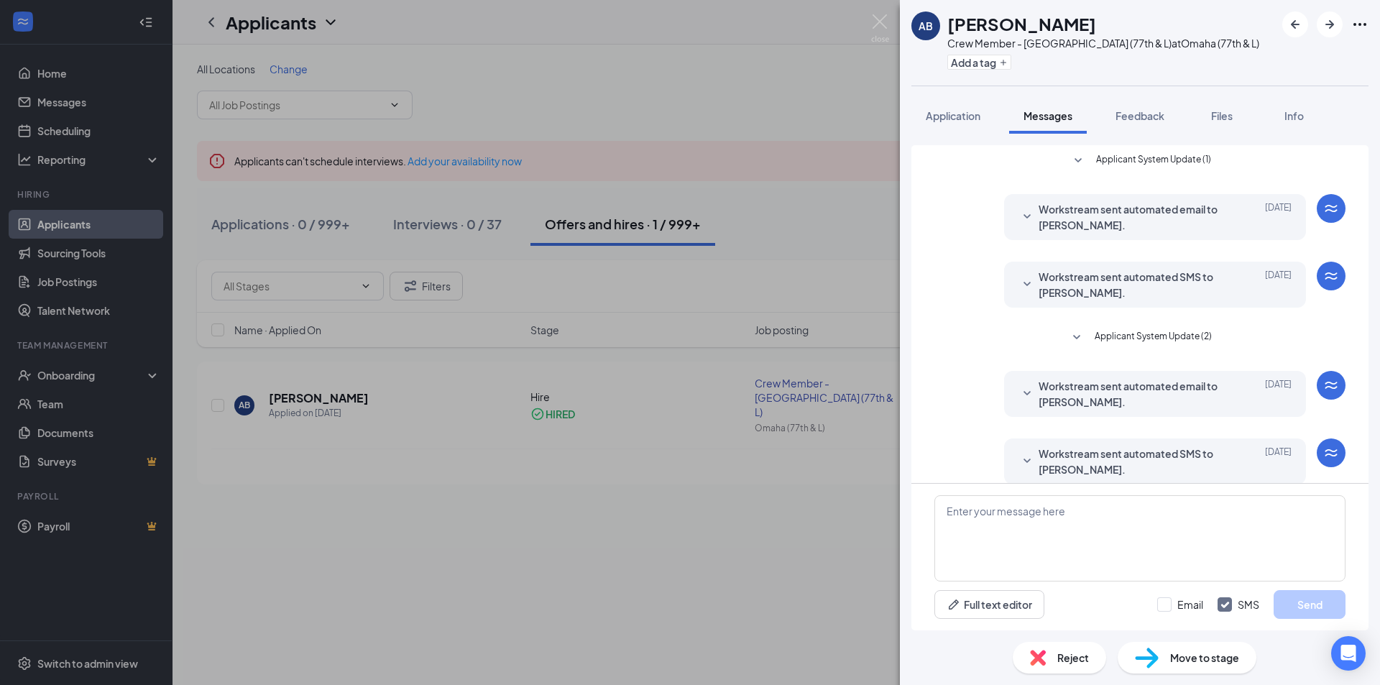
click at [1172, 165] on span "Applicant System Update (1)" at bounding box center [1153, 160] width 115 height 17
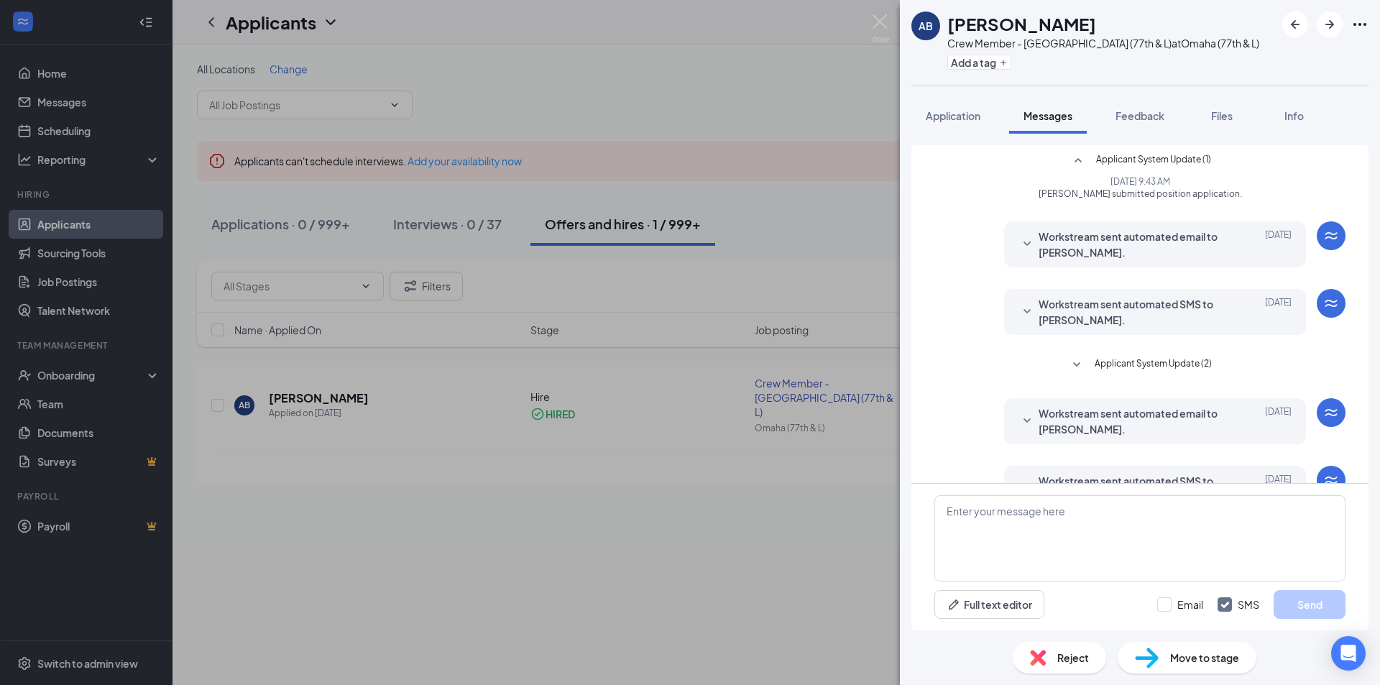
click at [1178, 232] on span "Workstream sent automated email to [PERSON_NAME]." at bounding box center [1133, 245] width 188 height 32
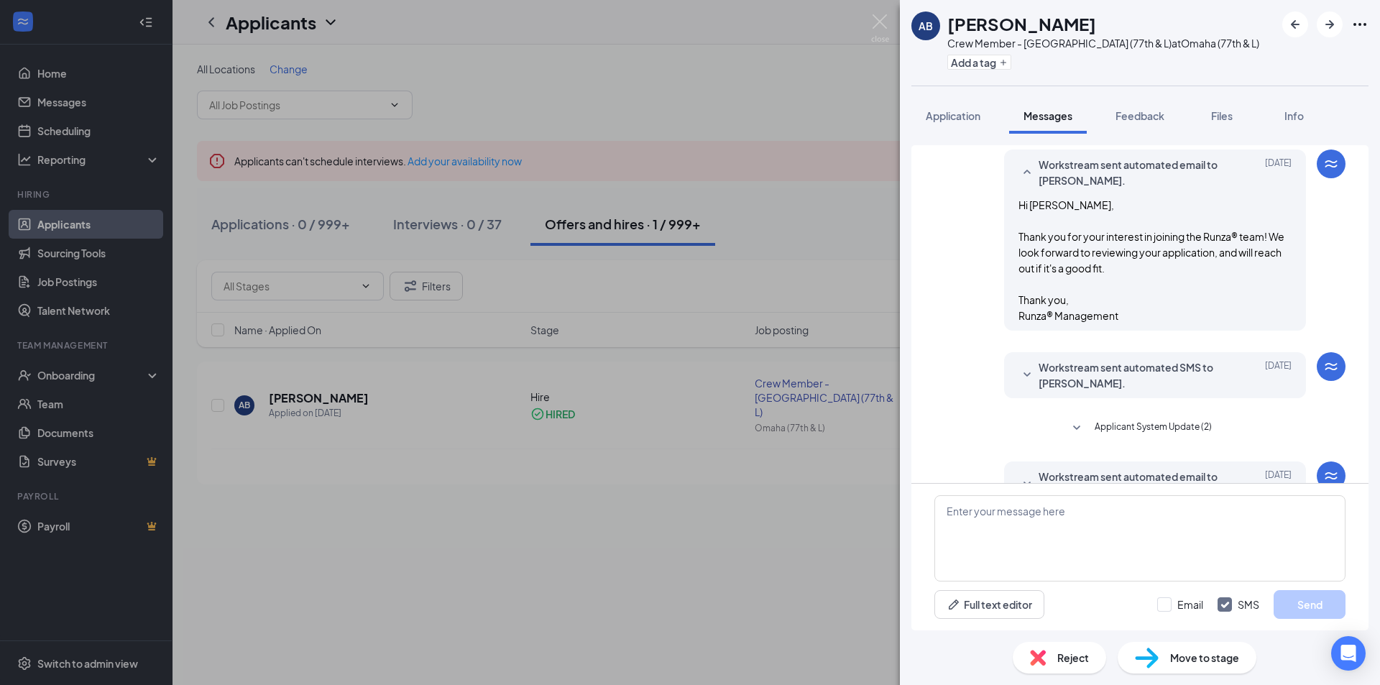
click at [1168, 366] on span "Workstream sent automated SMS to [PERSON_NAME]." at bounding box center [1133, 375] width 188 height 32
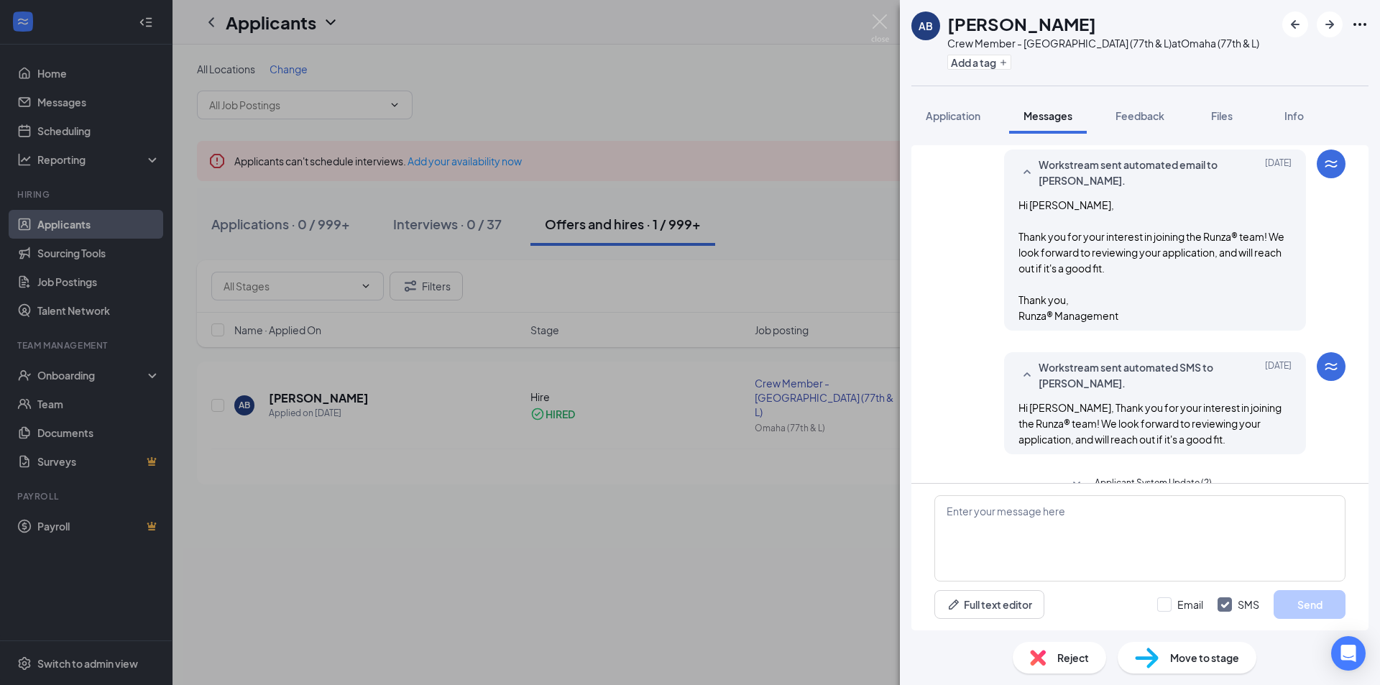
scroll to position [288, 0]
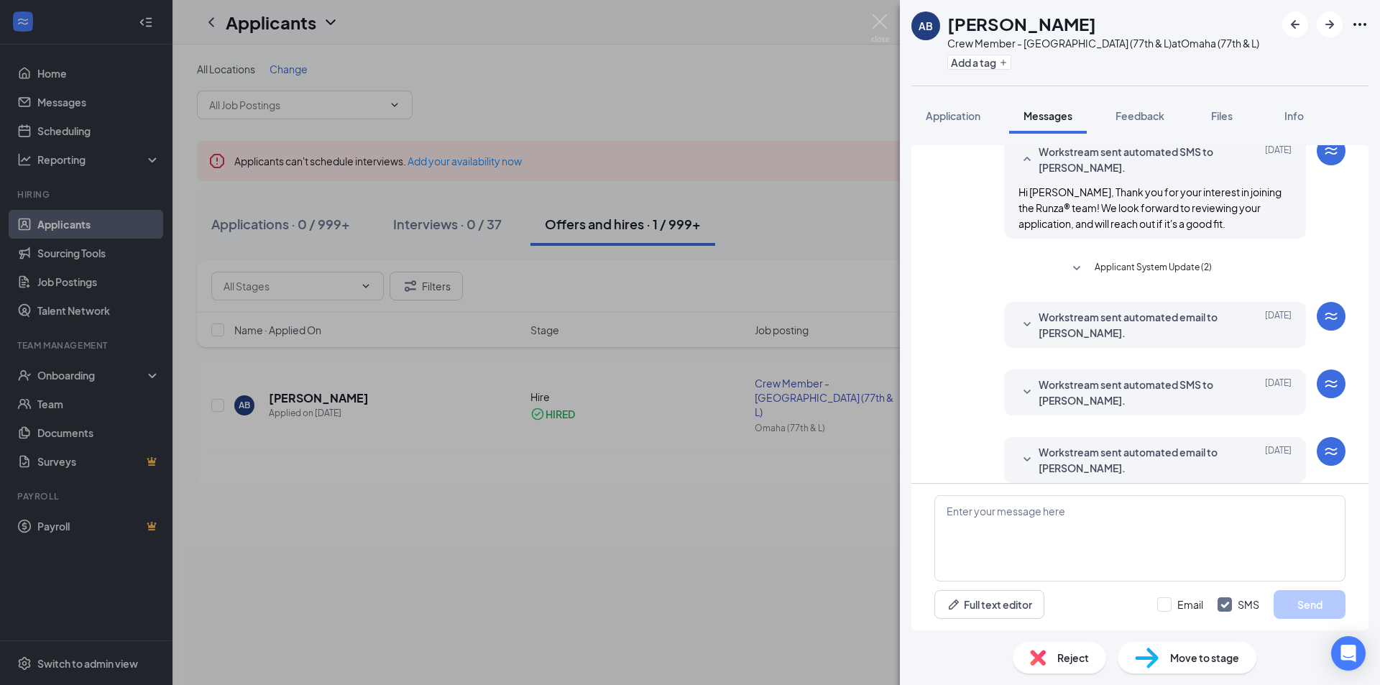
click at [1185, 265] on span "Applicant System Update (2)" at bounding box center [1153, 268] width 117 height 17
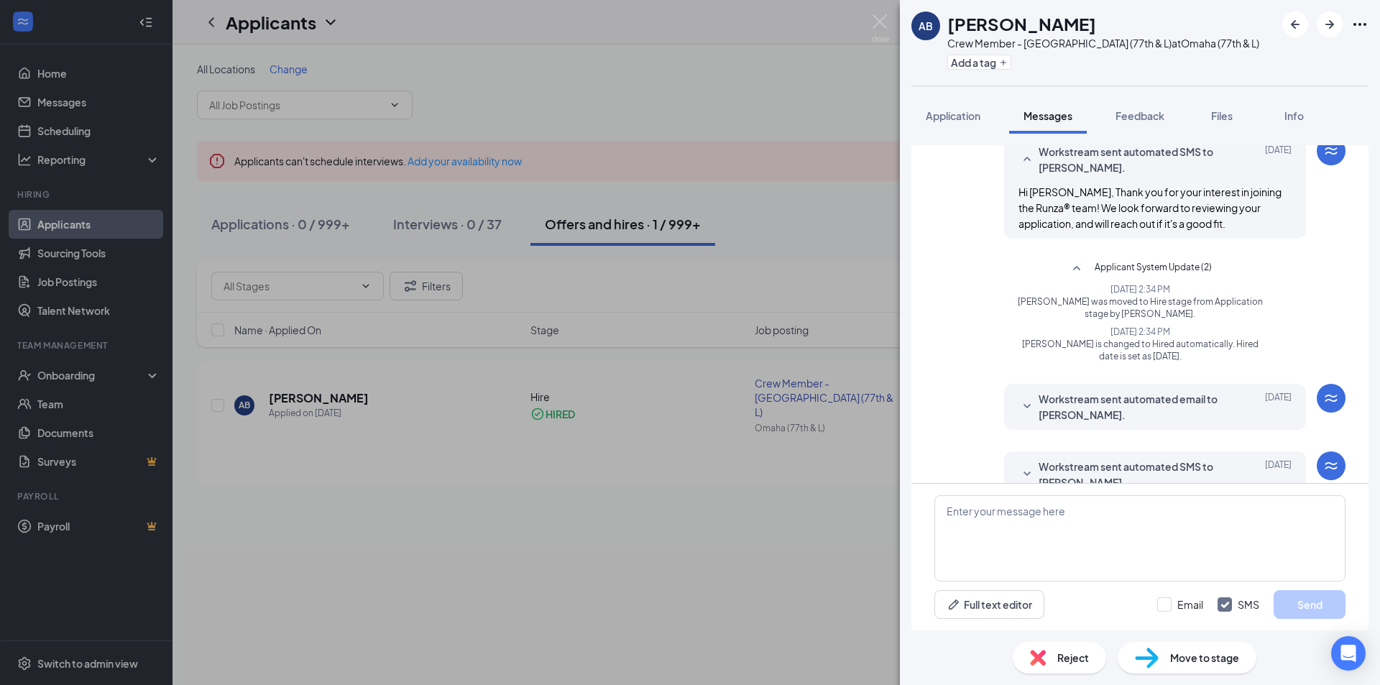
scroll to position [359, 0]
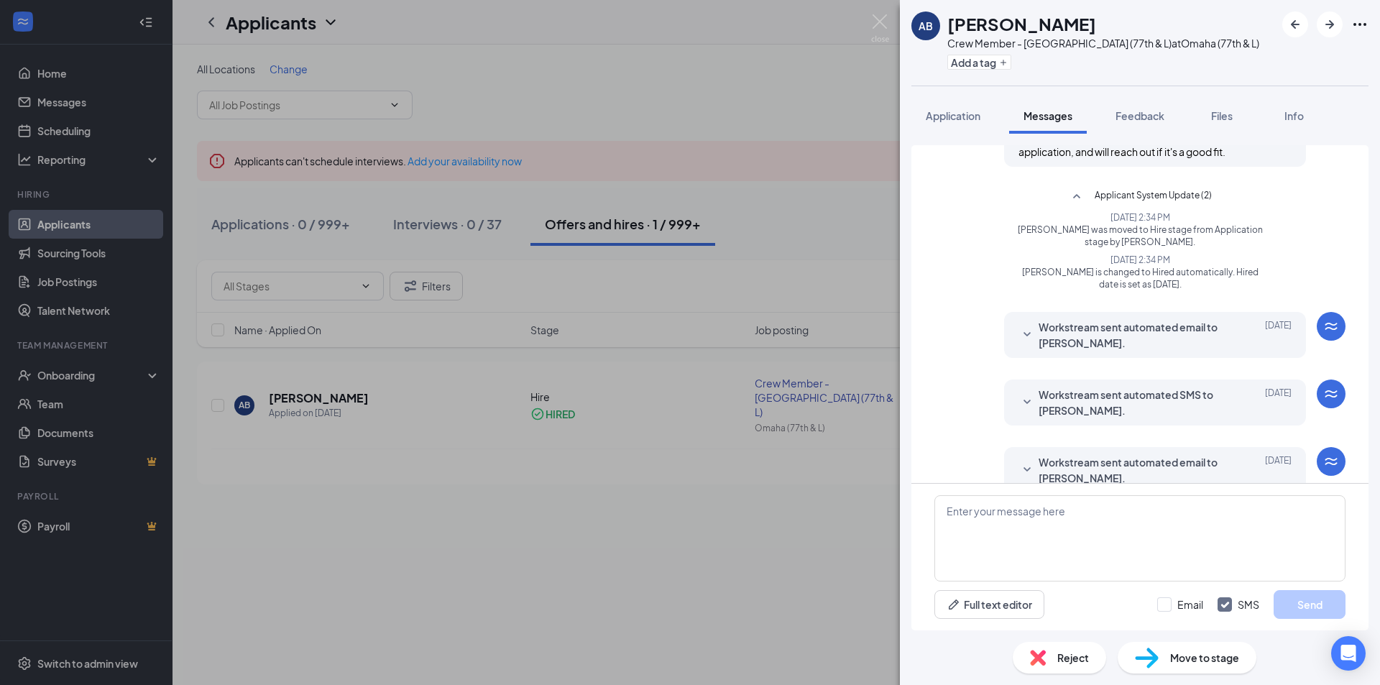
click at [1170, 318] on div "Workstream sent automated email to [PERSON_NAME]. [DATE] Hi, [PERSON_NAME]! Wel…" at bounding box center [1155, 335] width 302 height 46
click at [1164, 336] on span "Workstream sent automated email to [PERSON_NAME]." at bounding box center [1133, 335] width 188 height 32
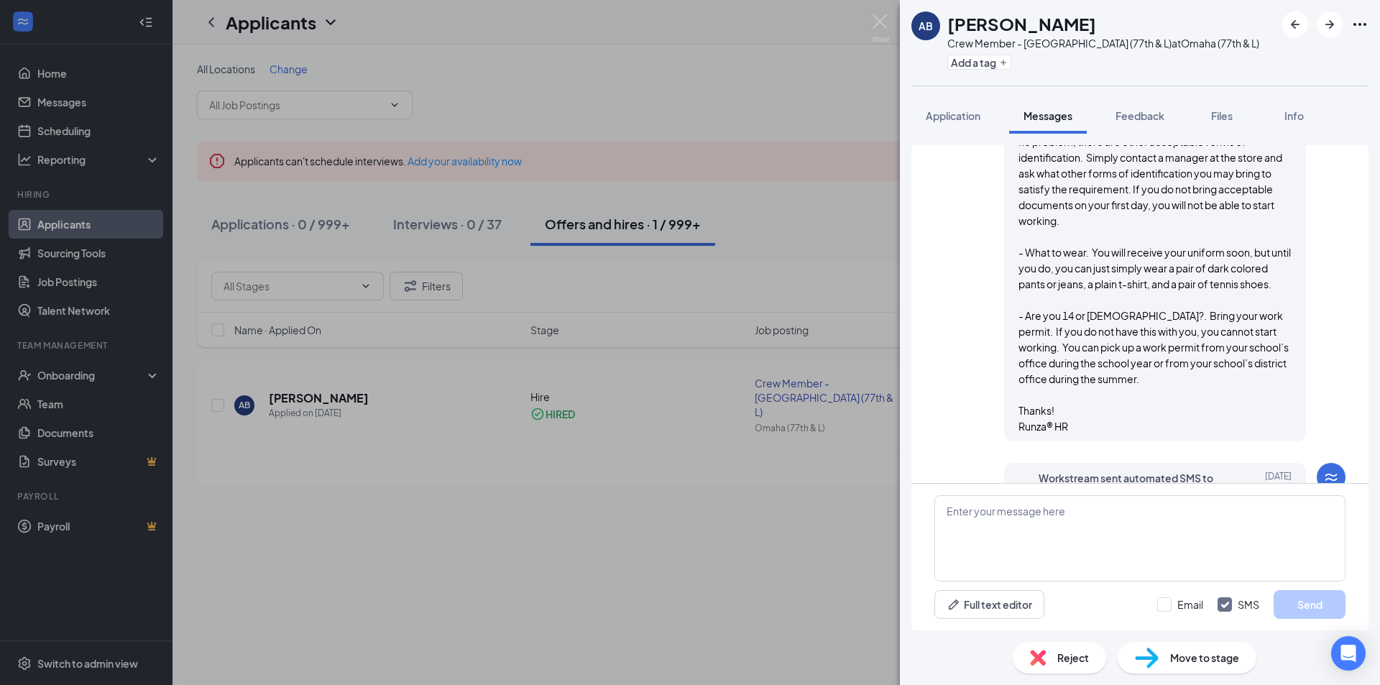
scroll to position [934, 0]
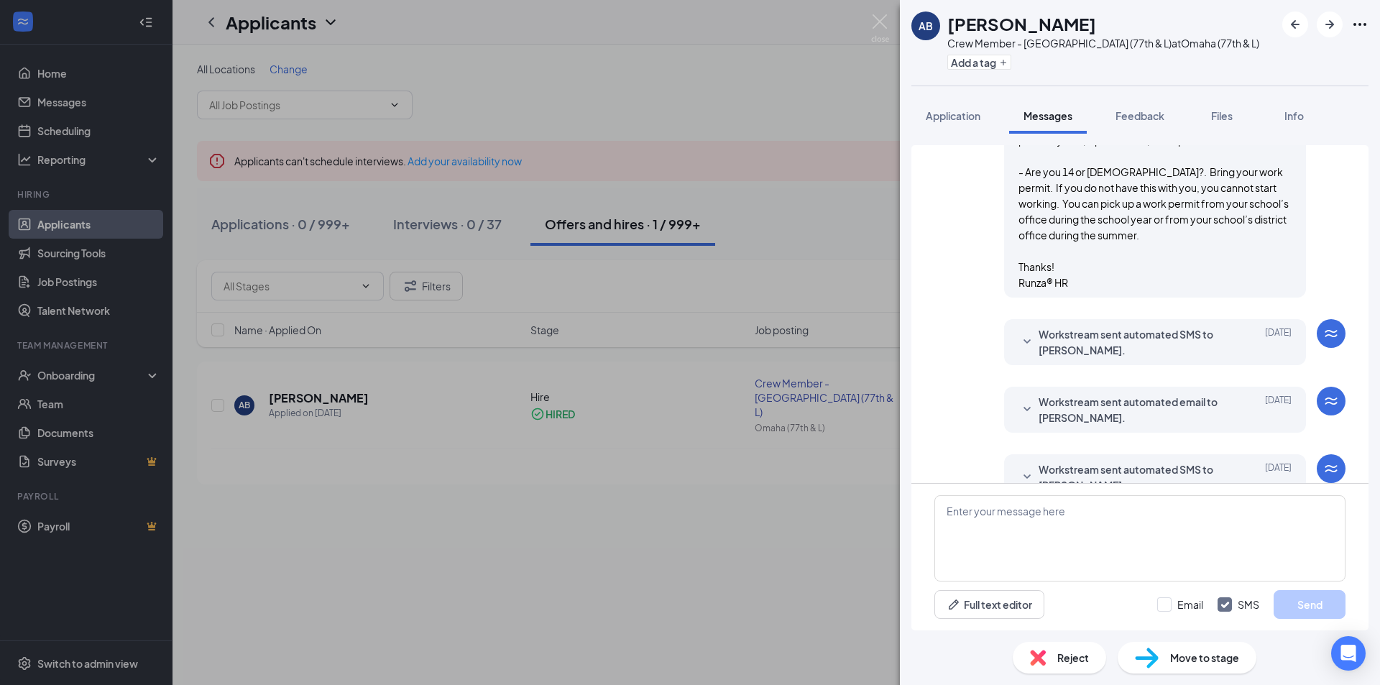
click at [1154, 354] on span "Workstream sent automated SMS to [PERSON_NAME]." at bounding box center [1133, 342] width 188 height 32
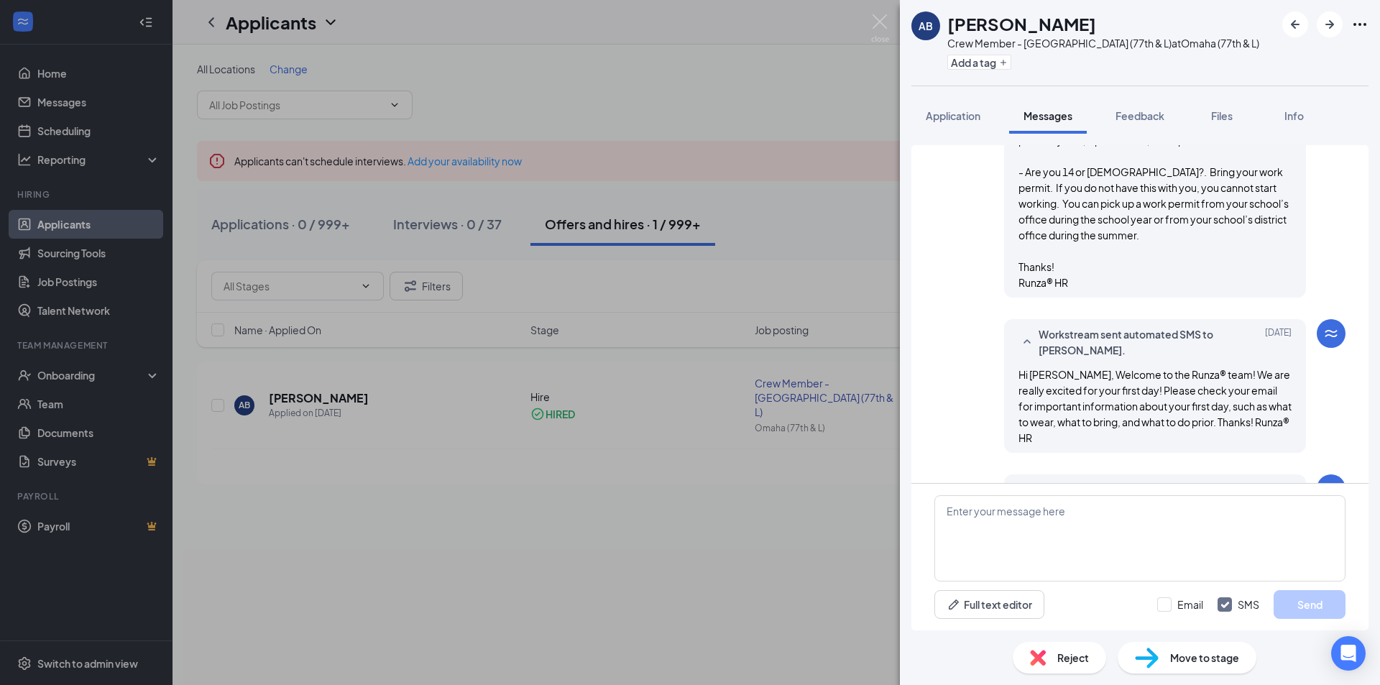
scroll to position [1070, 0]
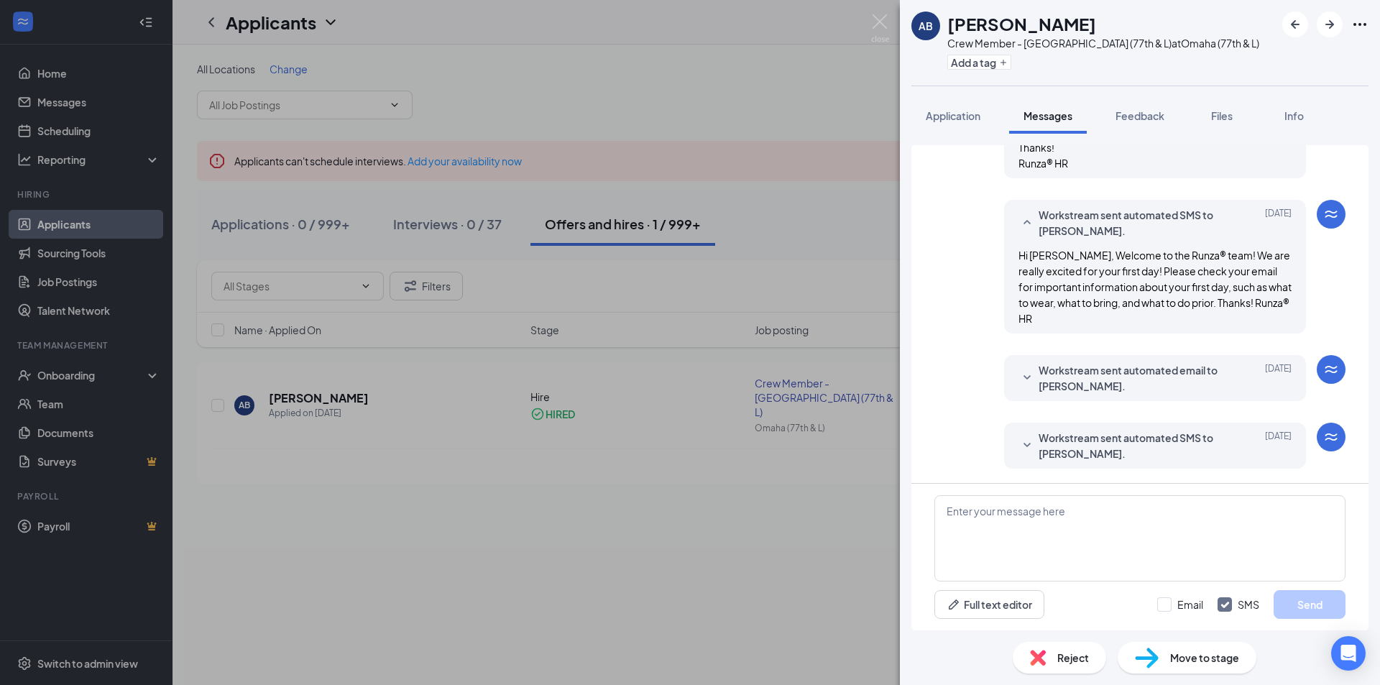
click at [1160, 367] on span "Workstream sent automated email to [PERSON_NAME]." at bounding box center [1133, 378] width 188 height 32
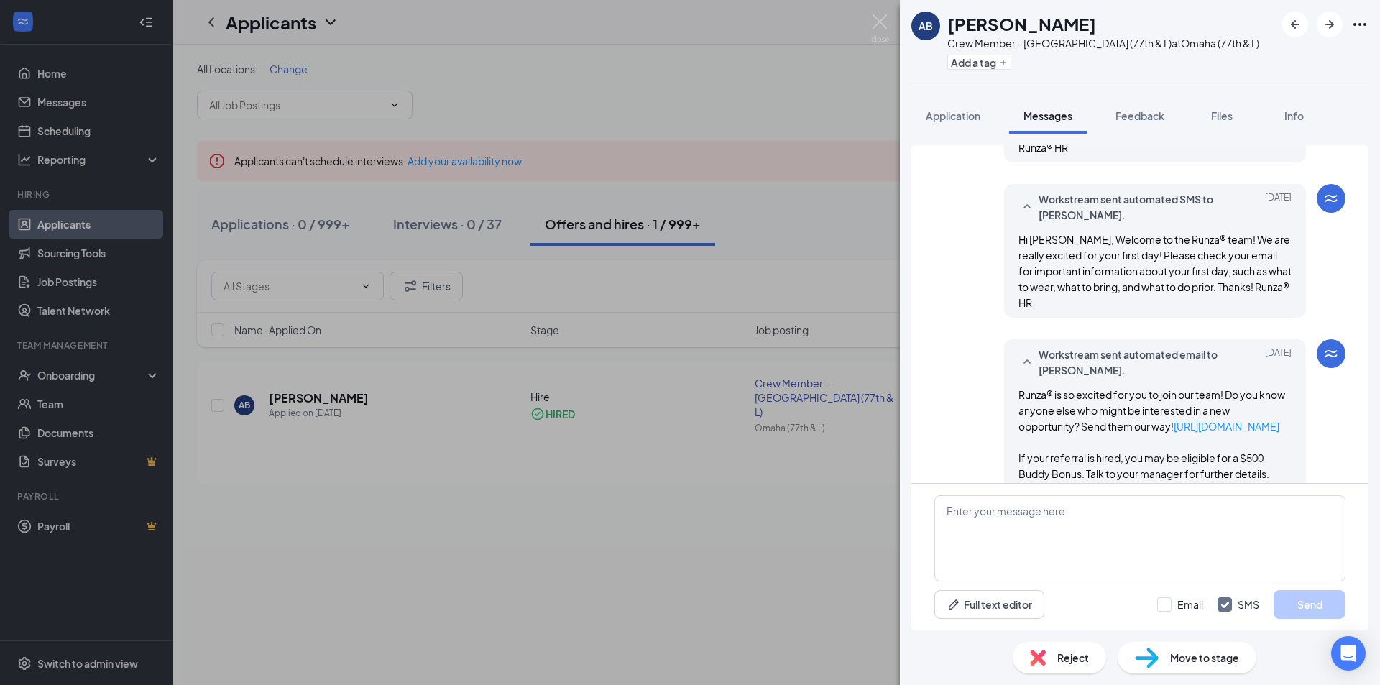
scroll to position [1189, 0]
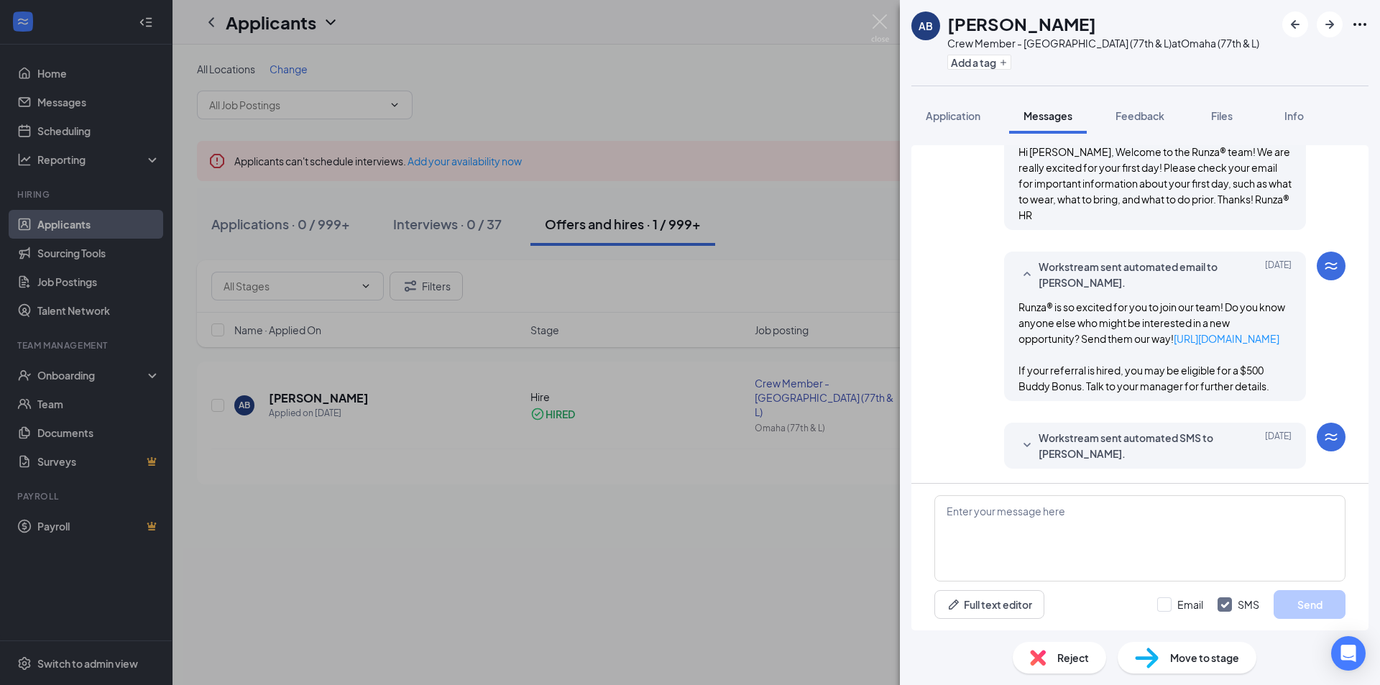
click at [1119, 438] on span "Workstream sent automated SMS to [PERSON_NAME]." at bounding box center [1133, 446] width 188 height 32
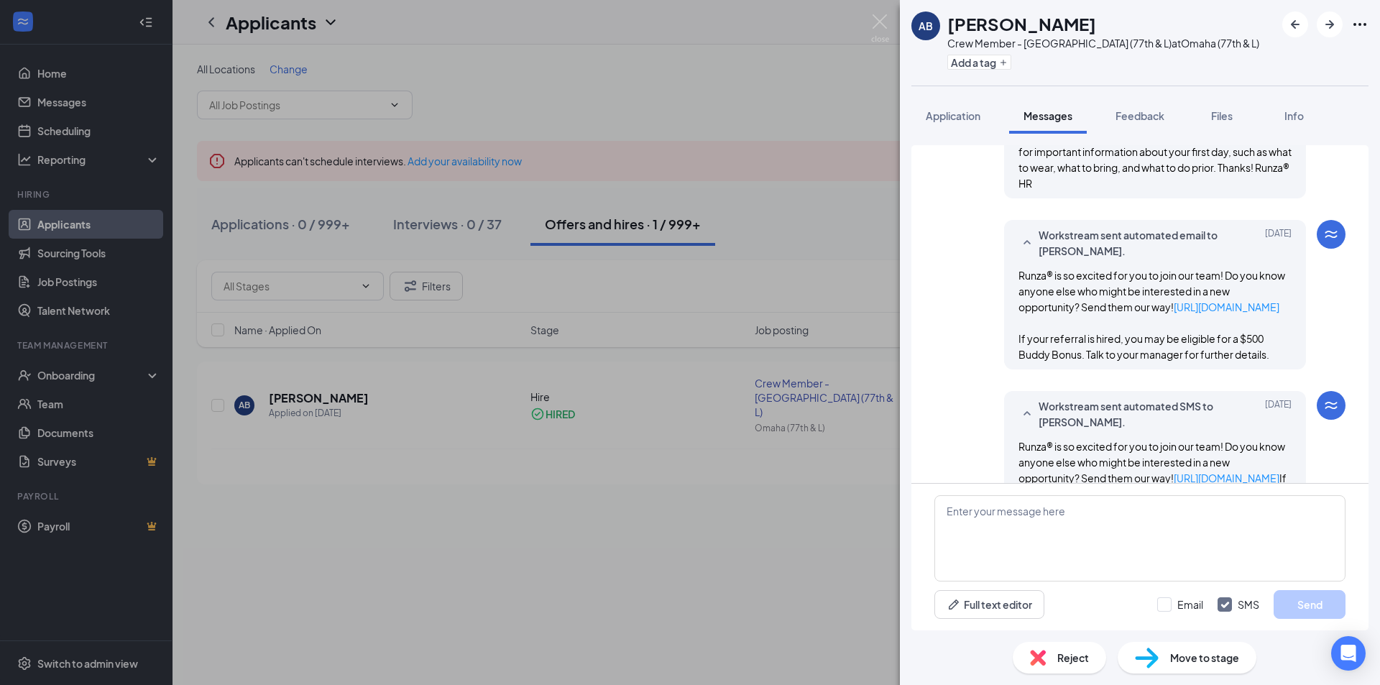
scroll to position [1292, 0]
